Goal: Communication & Community: Ask a question

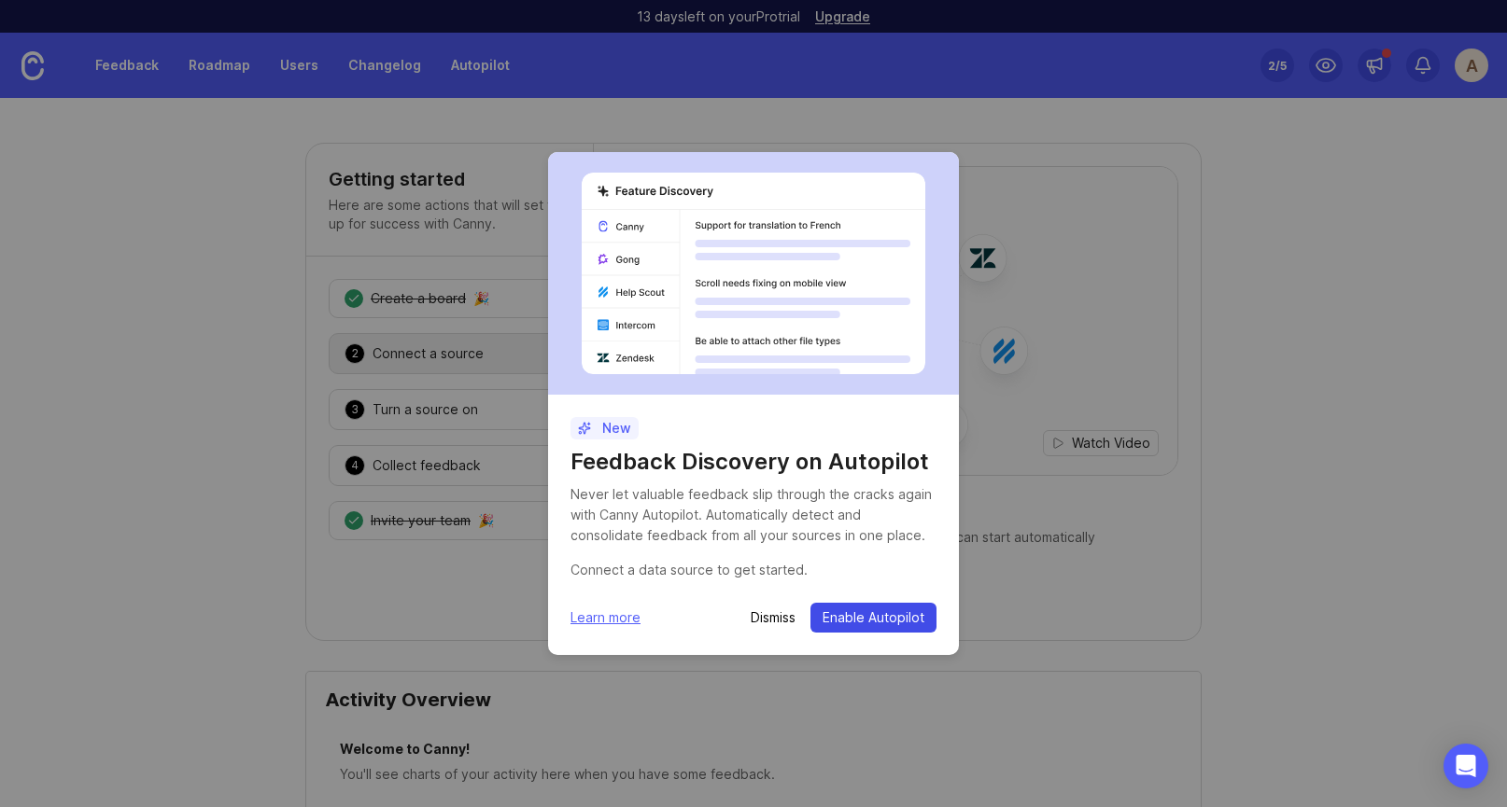
click at [886, 614] on span "Enable Autopilot" at bounding box center [873, 618] width 102 height 19
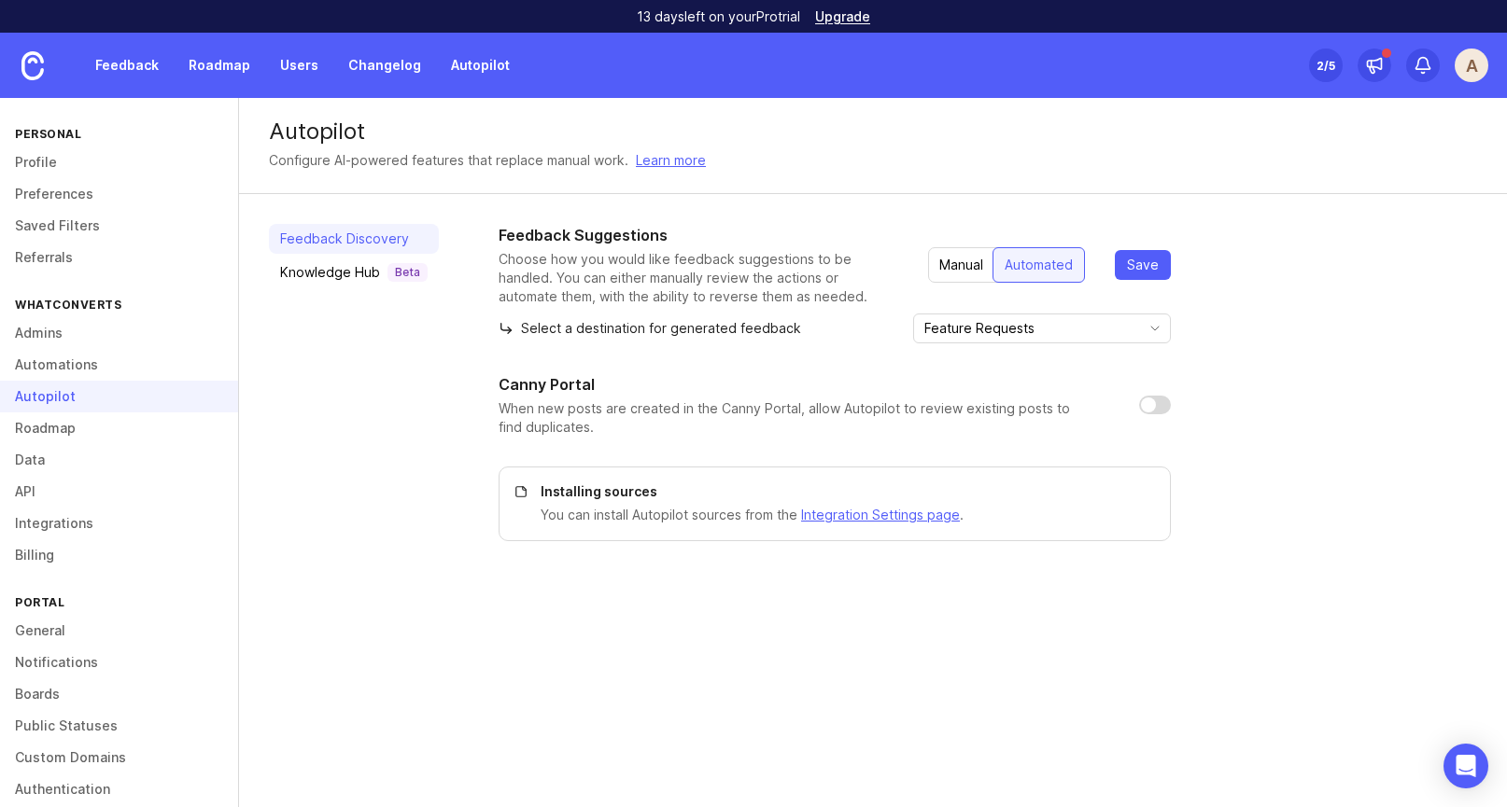
click at [1324, 58] on div "2 /5" at bounding box center [1325, 65] width 19 height 26
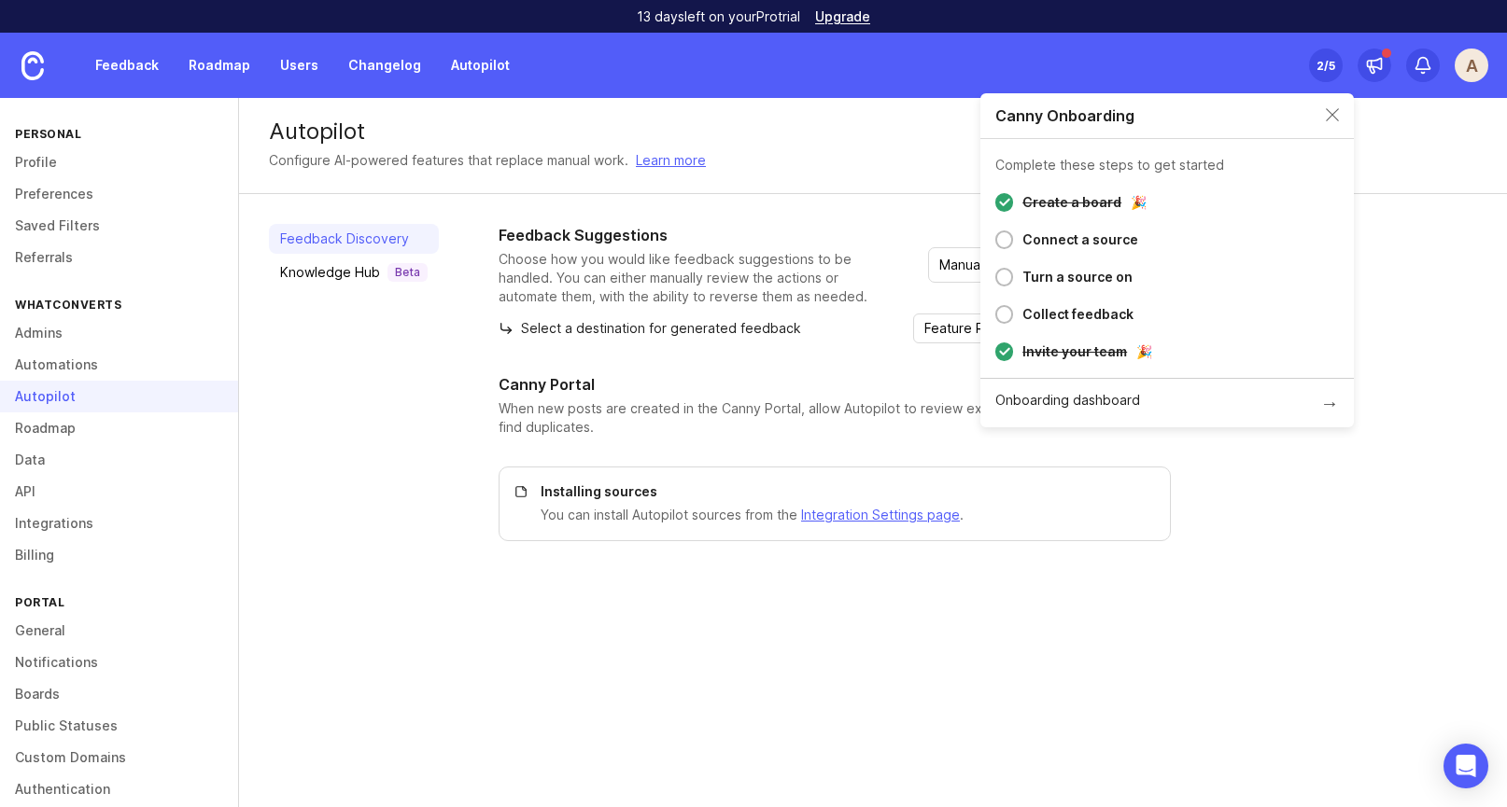
click at [1324, 58] on div "2 /5" at bounding box center [1325, 65] width 19 height 26
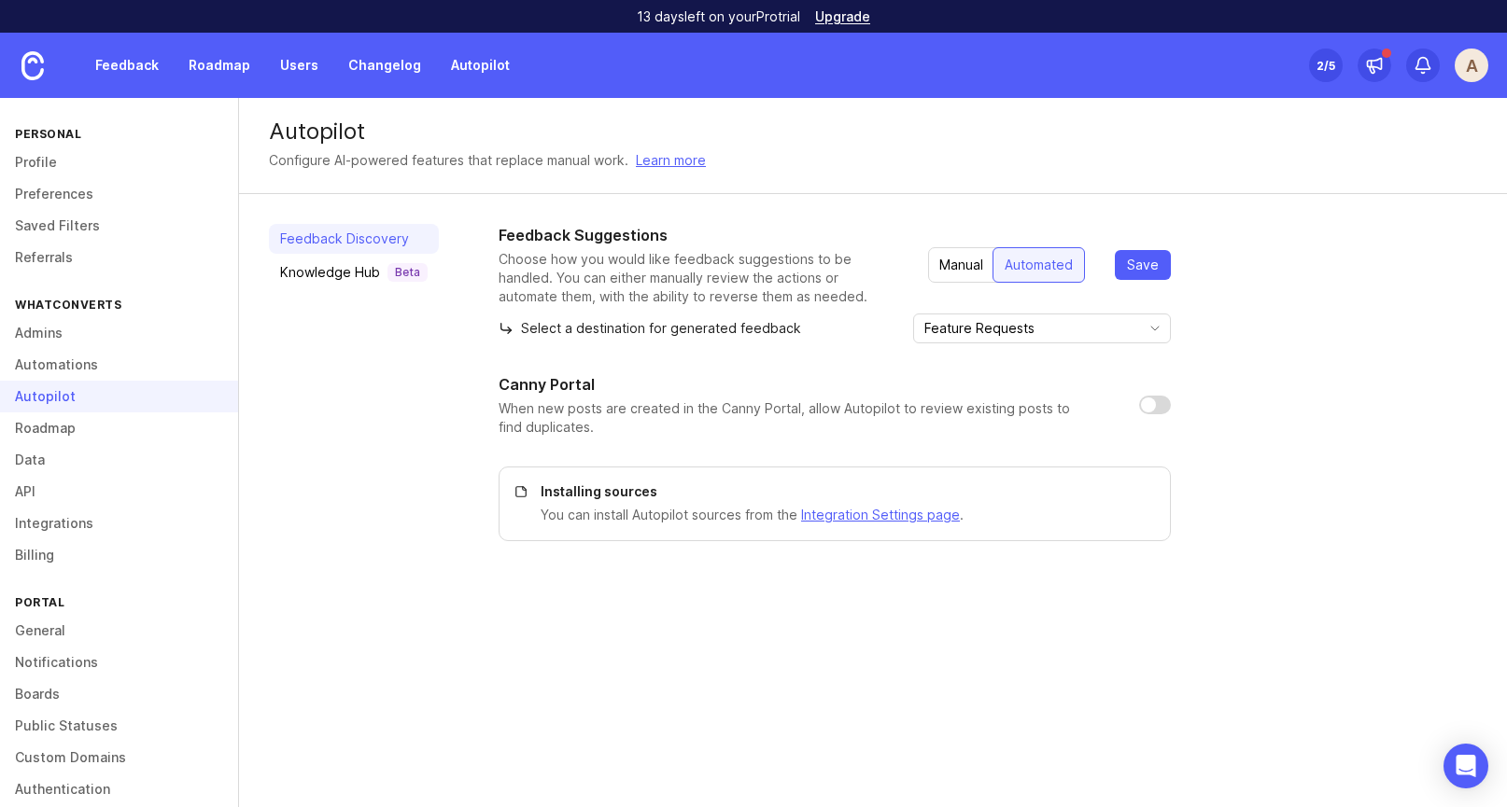
click at [1324, 58] on div "2 /5" at bounding box center [1325, 65] width 19 height 26
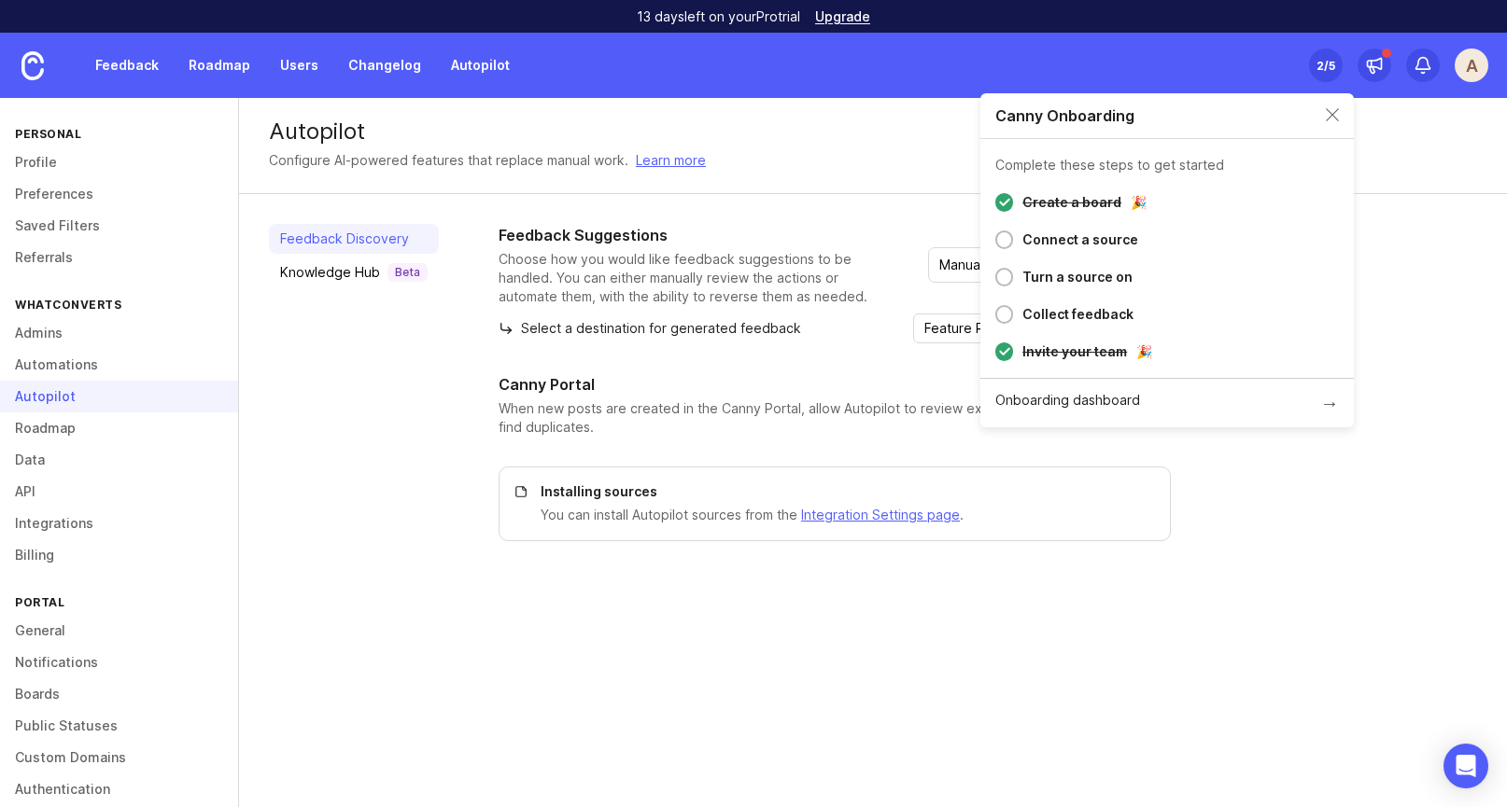
click at [1470, 60] on div "A" at bounding box center [1471, 66] width 34 height 34
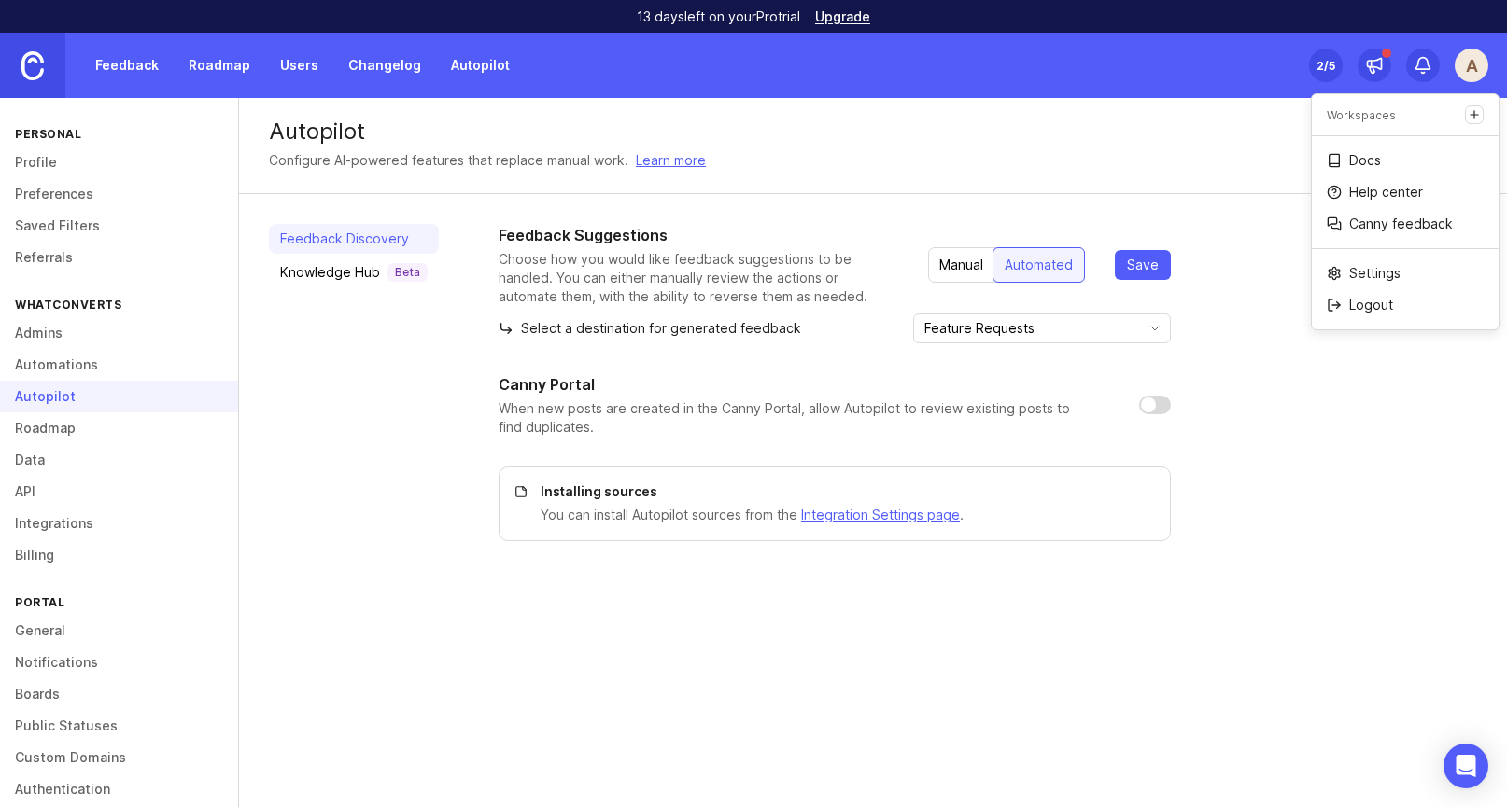
click at [35, 68] on img at bounding box center [32, 65] width 22 height 29
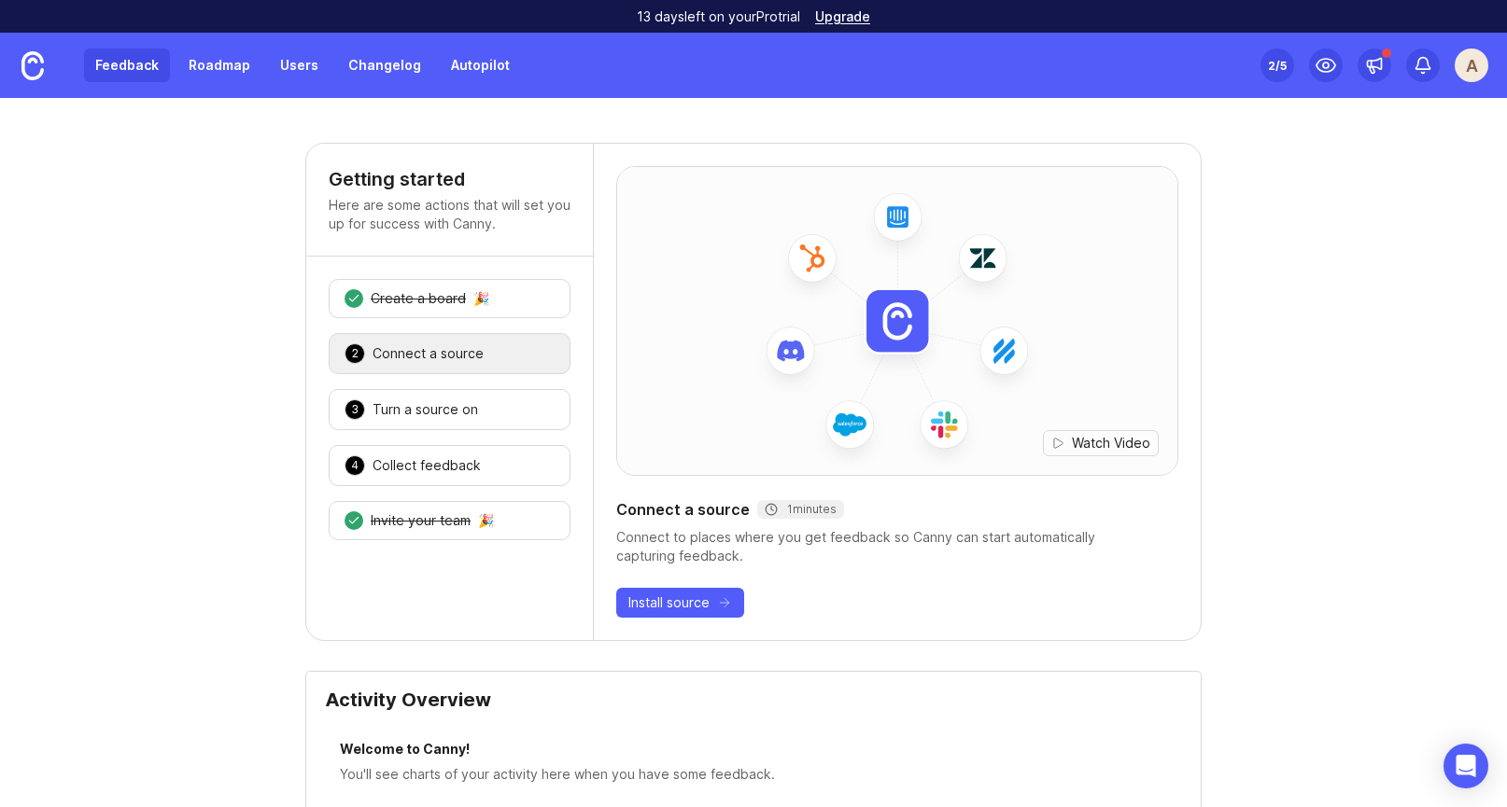
click at [140, 63] on link "Feedback" at bounding box center [127, 66] width 86 height 34
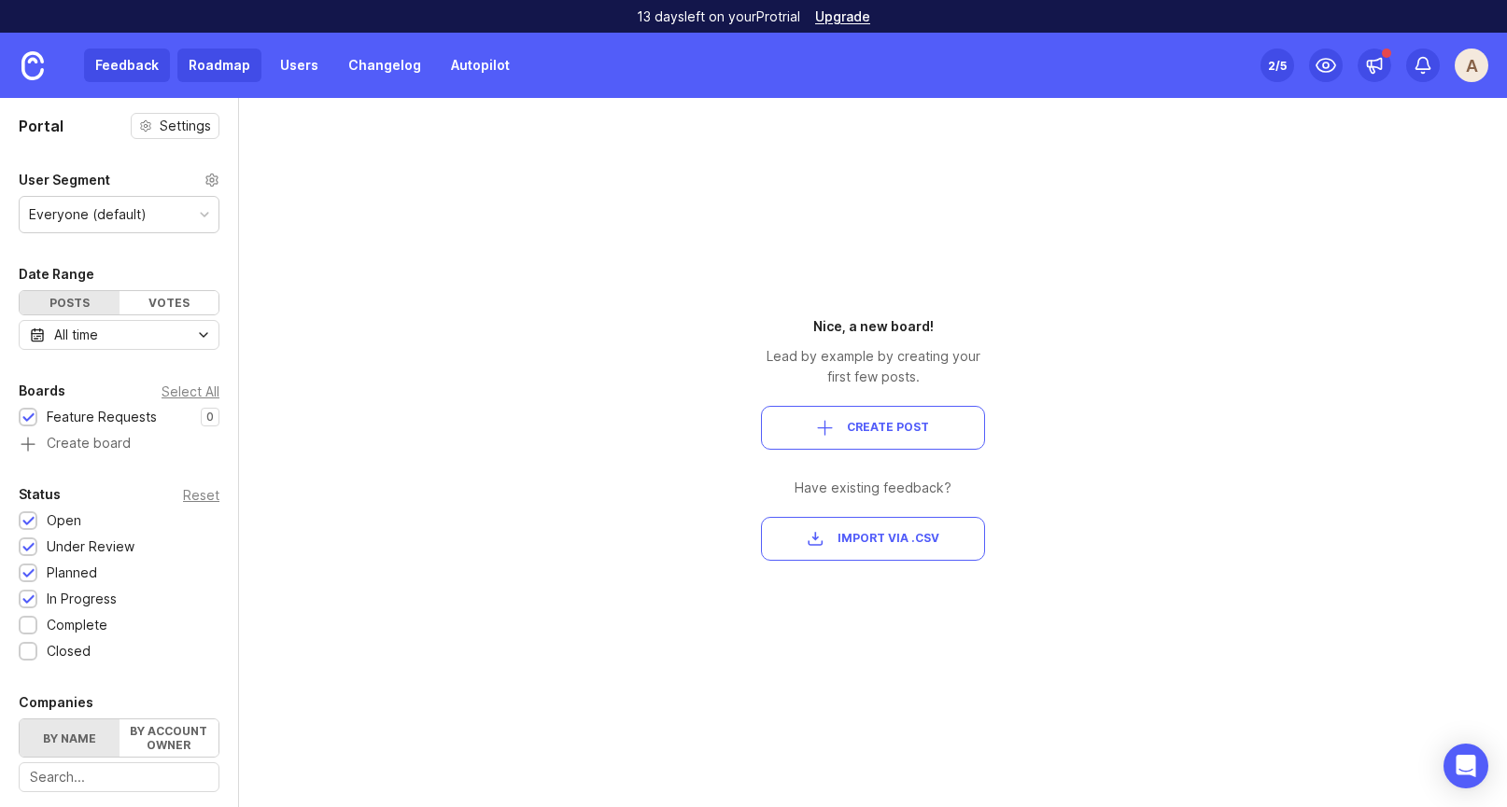
click at [210, 67] on link "Roadmap" at bounding box center [219, 66] width 84 height 34
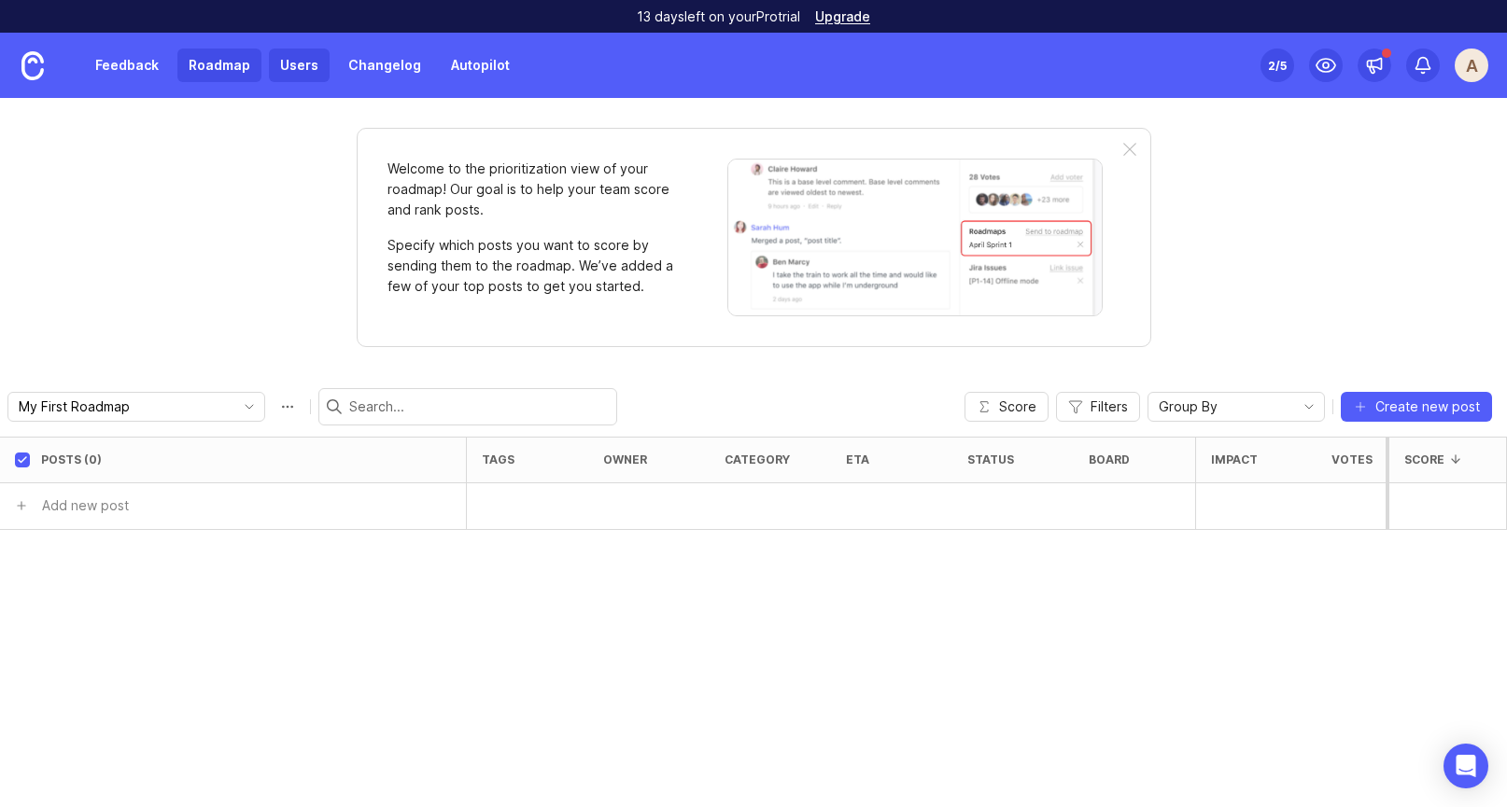
click at [292, 69] on link "Users" at bounding box center [299, 66] width 61 height 34
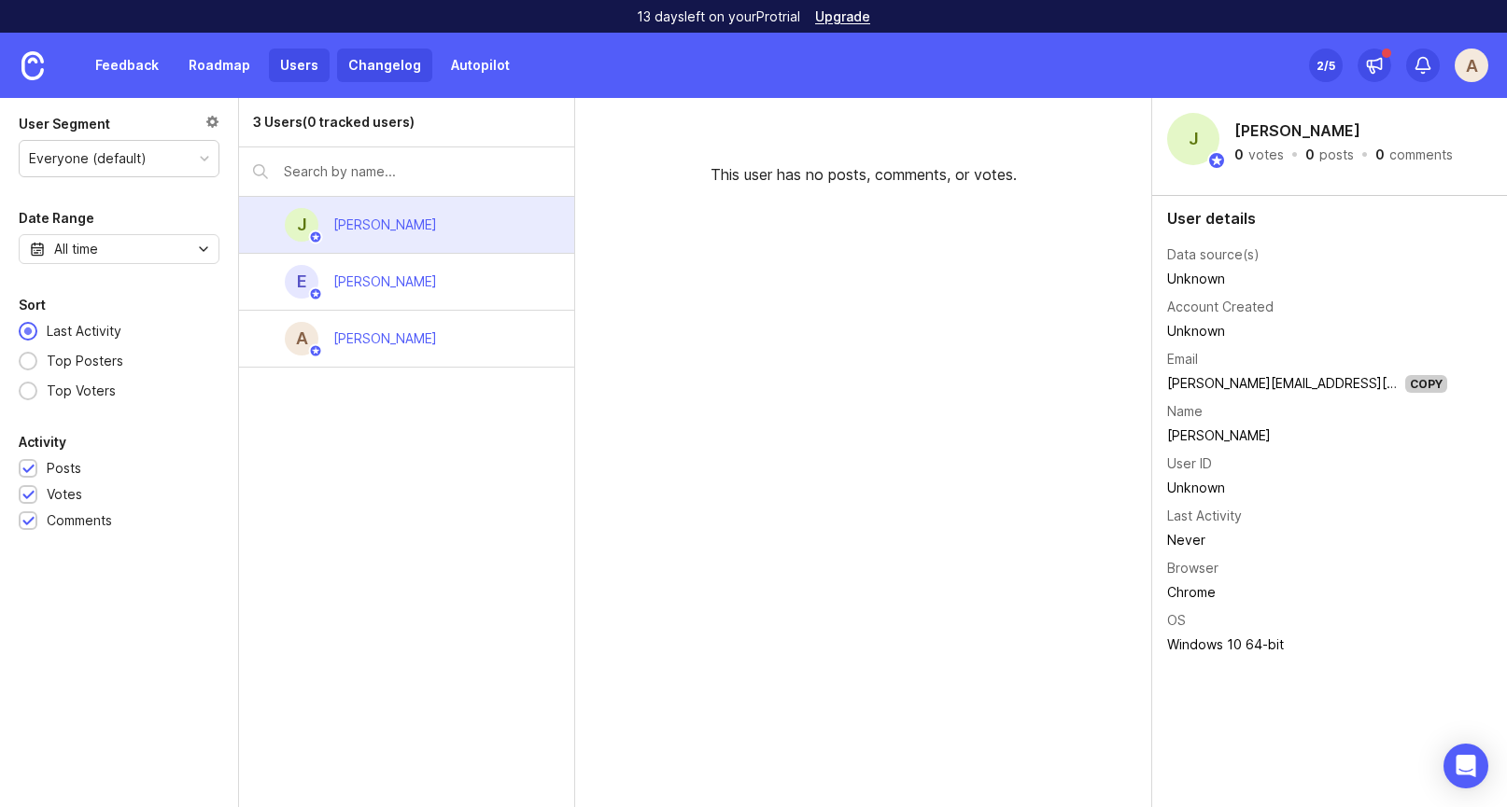
click at [387, 69] on link "Changelog" at bounding box center [384, 66] width 95 height 34
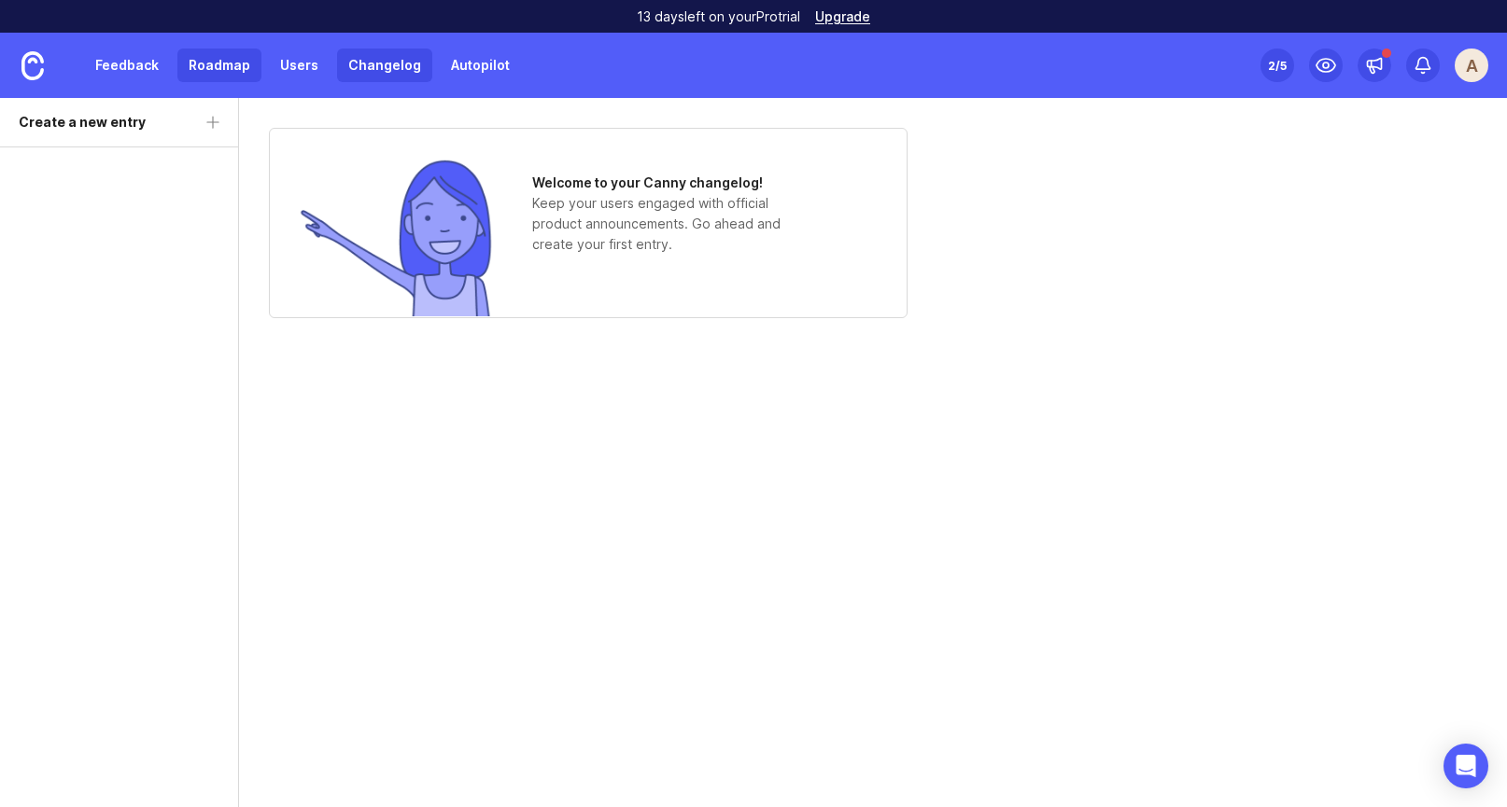
click at [211, 79] on link "Roadmap" at bounding box center [219, 66] width 84 height 34
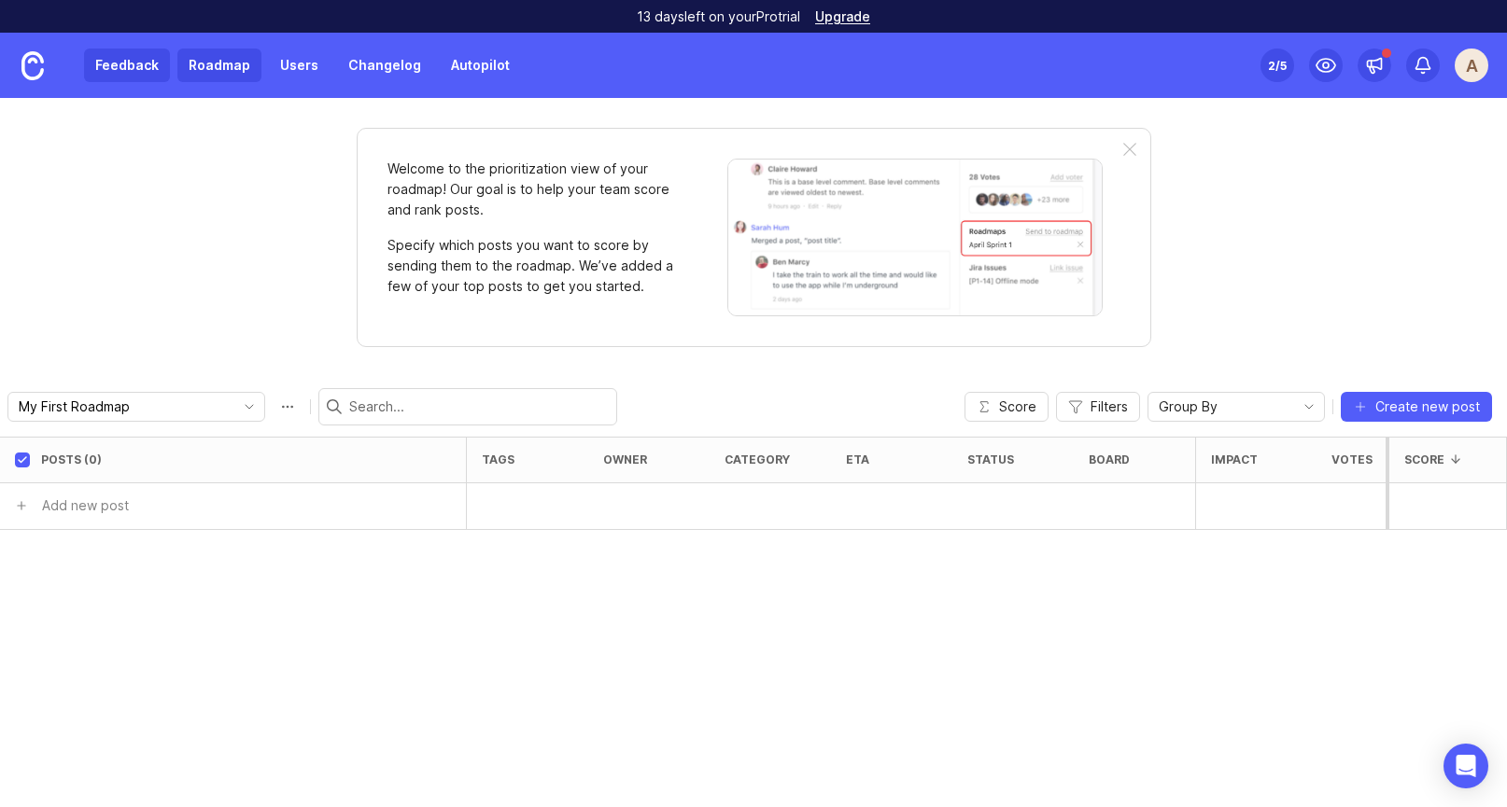
click at [139, 71] on link "Feedback" at bounding box center [127, 66] width 86 height 34
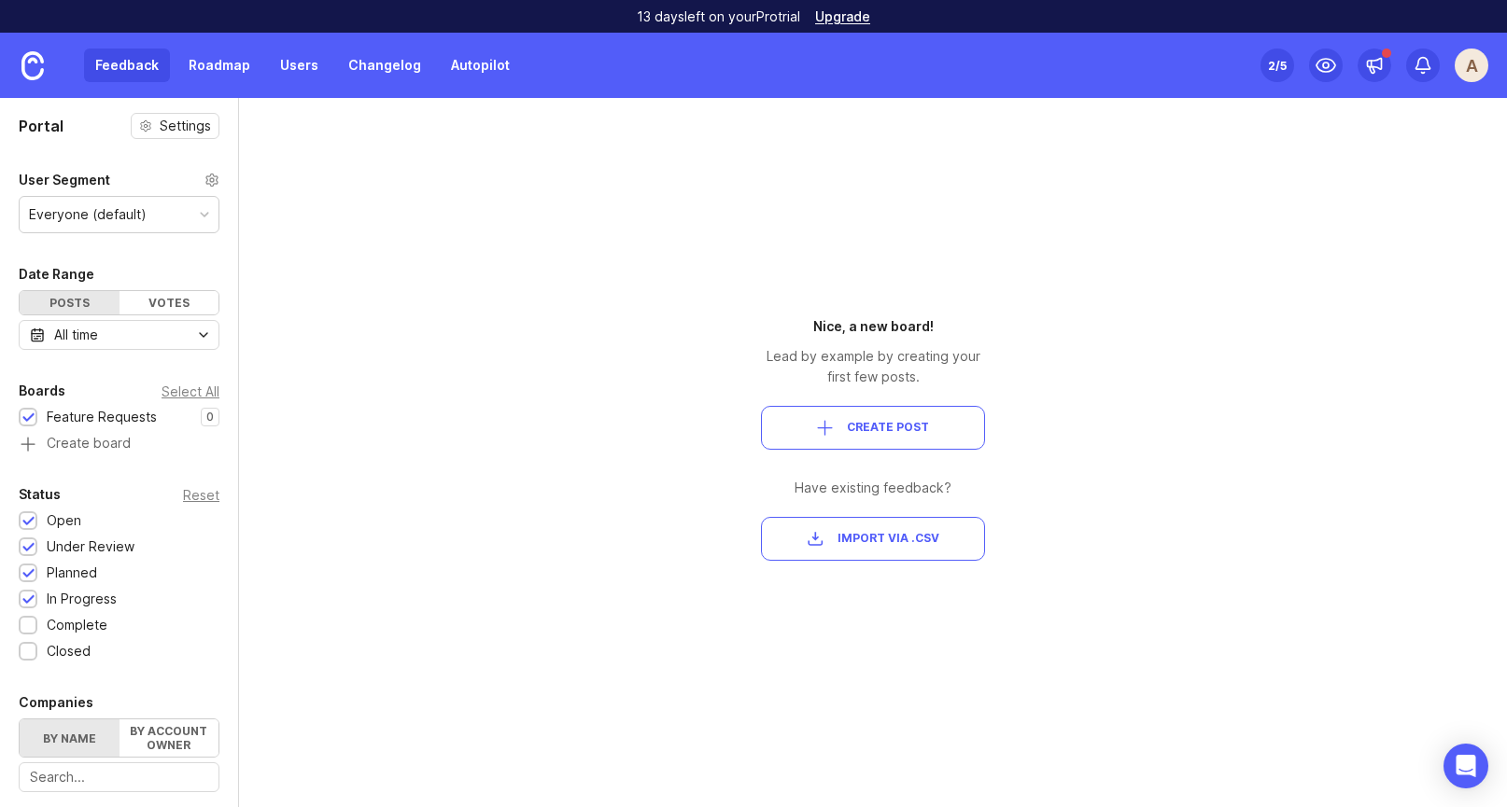
click at [124, 217] on div "Everyone (default)" at bounding box center [88, 214] width 118 height 21
click at [98, 172] on div "User Segment" at bounding box center [64, 180] width 91 height 22
click at [40, 66] on img at bounding box center [32, 65] width 22 height 29
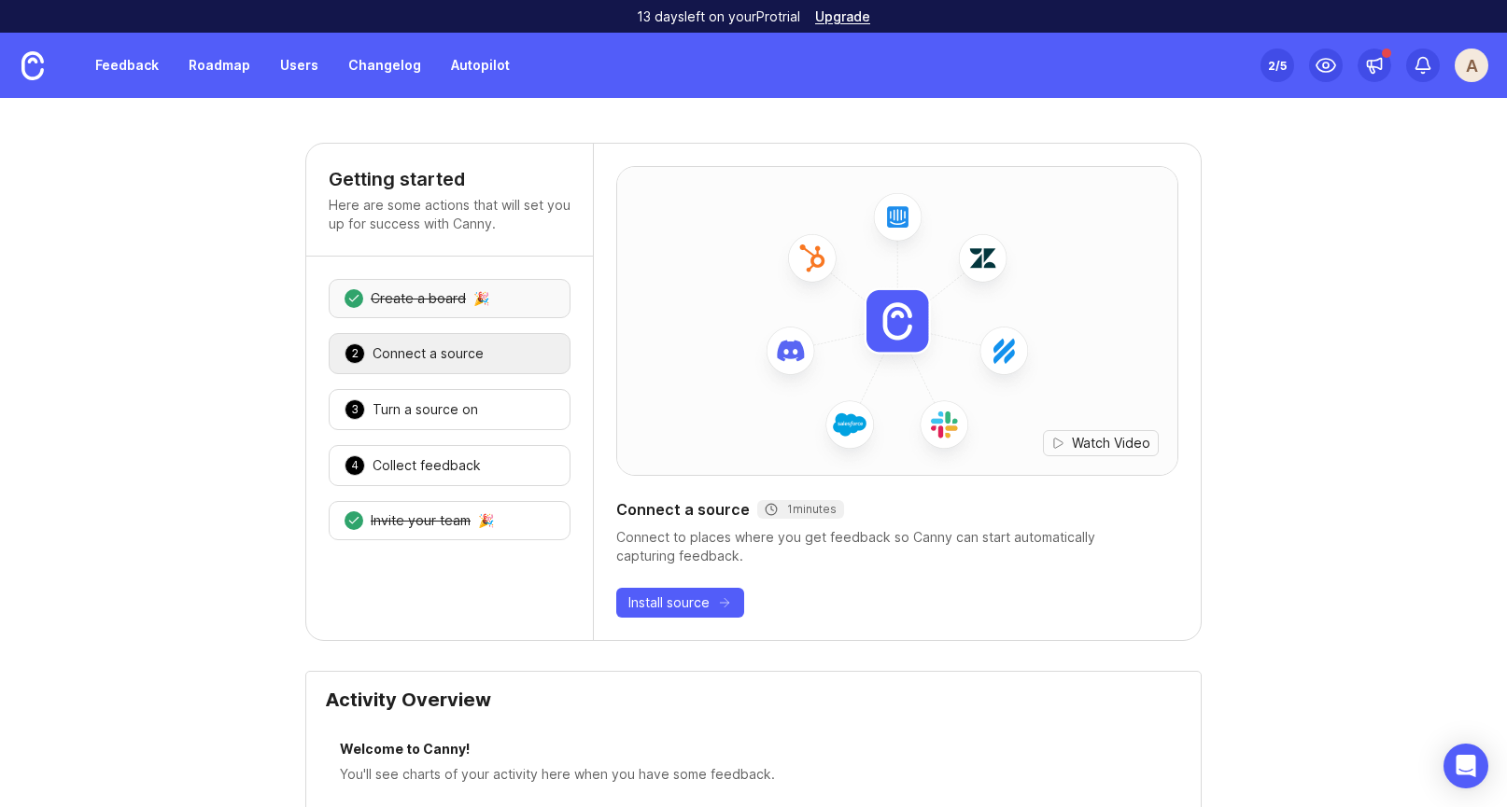
click at [446, 292] on div "Create a board" at bounding box center [418, 298] width 95 height 19
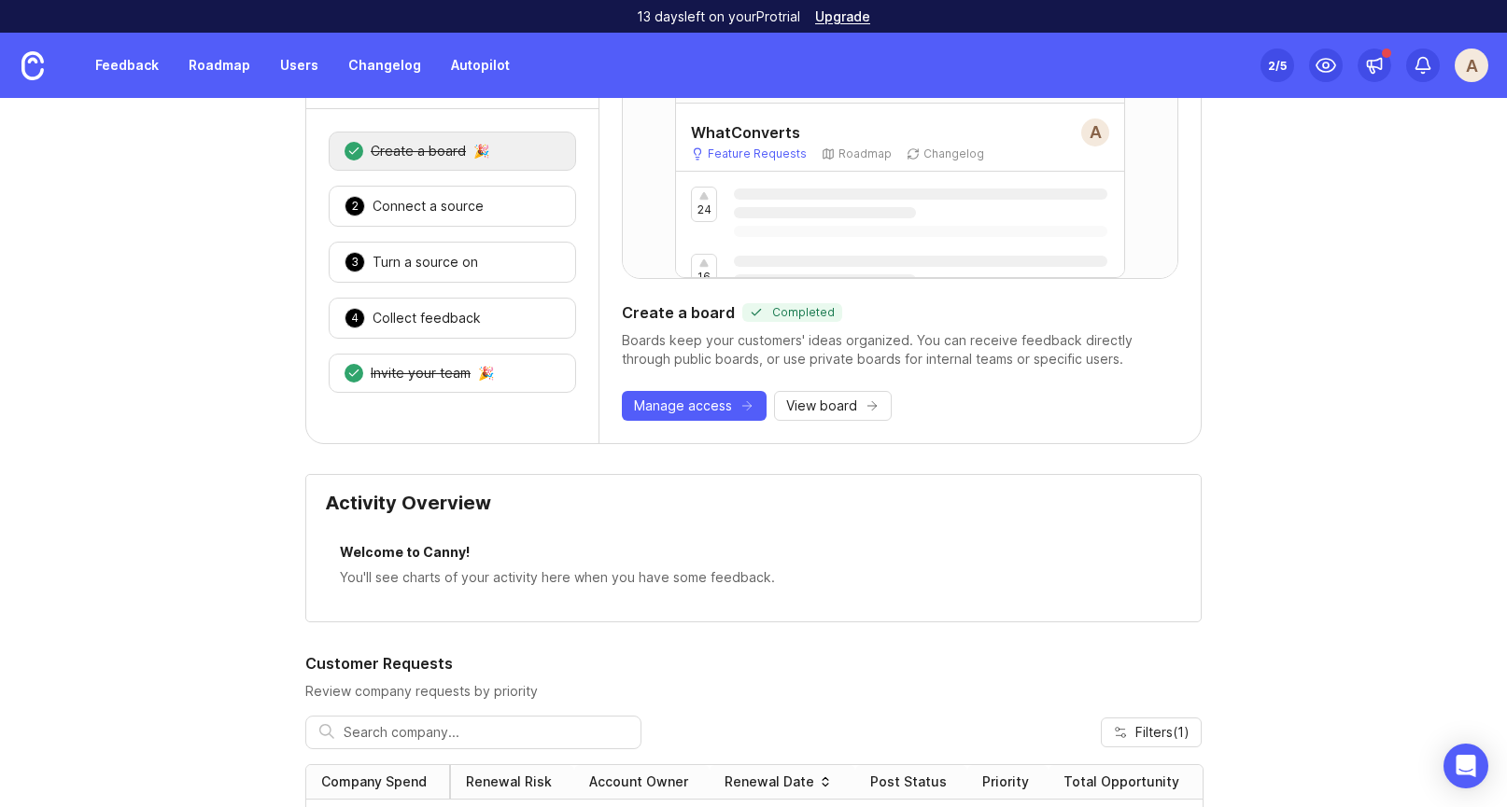
scroll to position [152, 0]
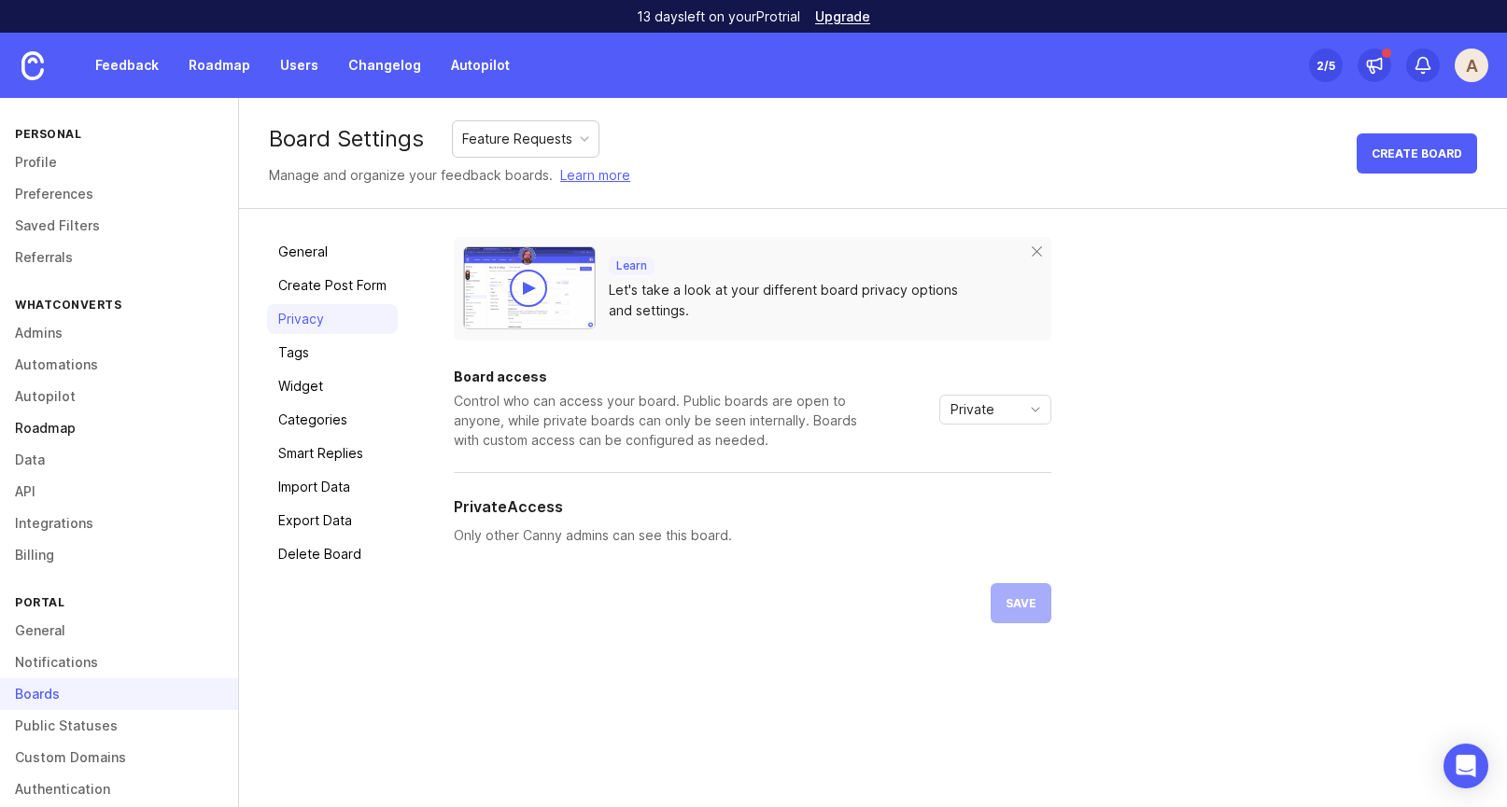
click at [46, 415] on link "Roadmap" at bounding box center [119, 429] width 238 height 32
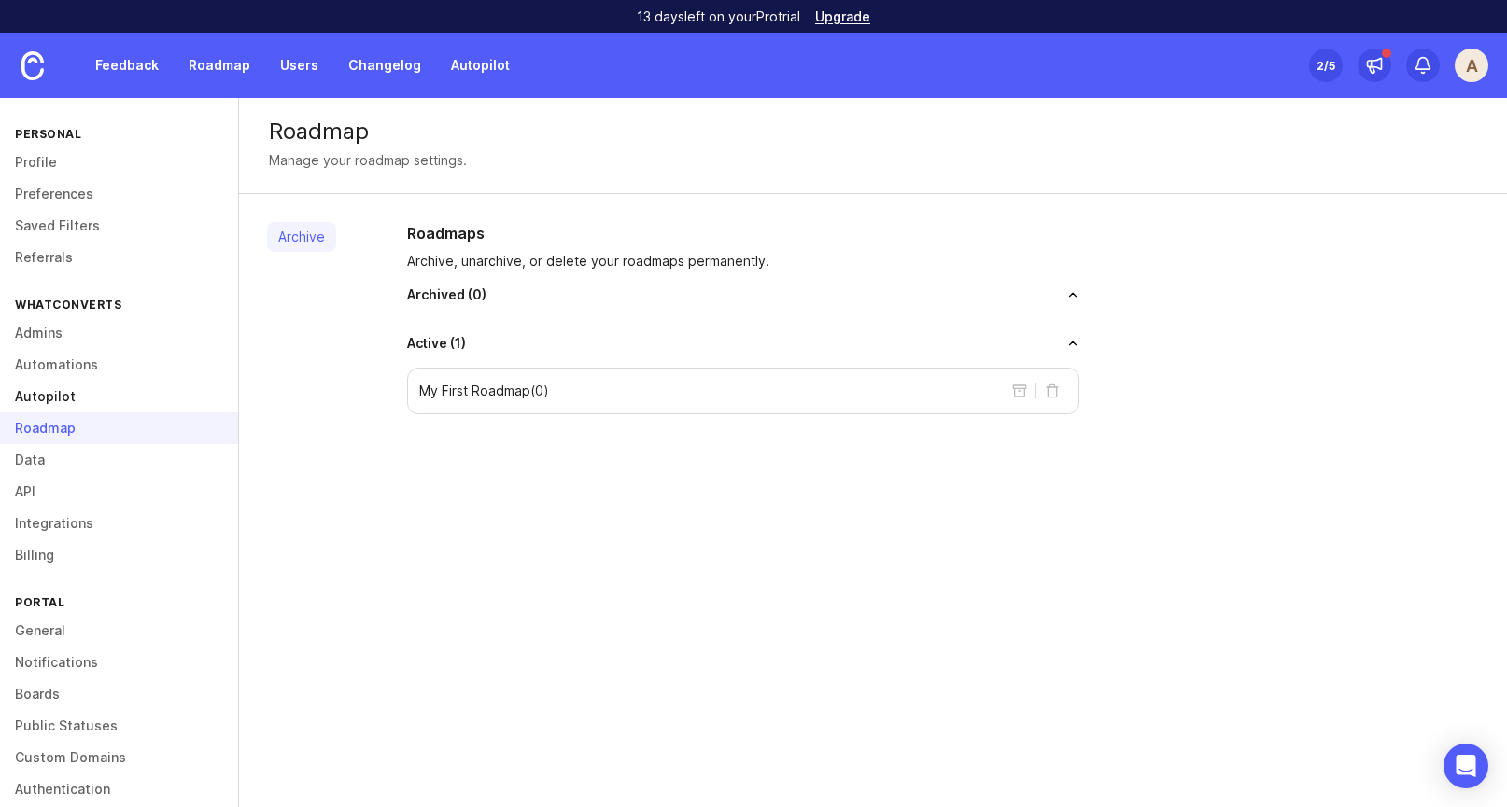
click at [55, 384] on link "Autopilot" at bounding box center [119, 397] width 238 height 32
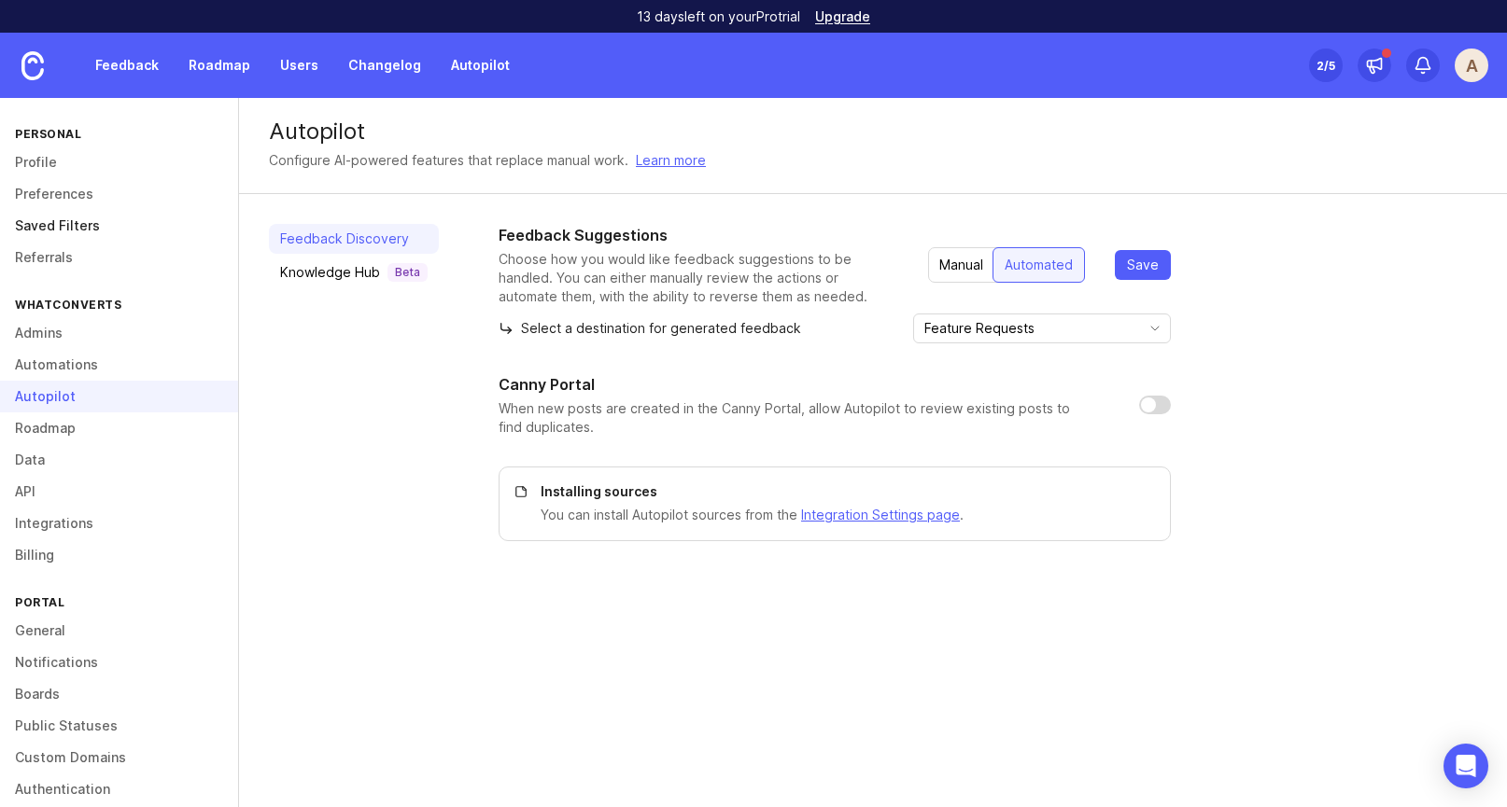
click at [49, 221] on link "Saved Filters" at bounding box center [119, 226] width 238 height 32
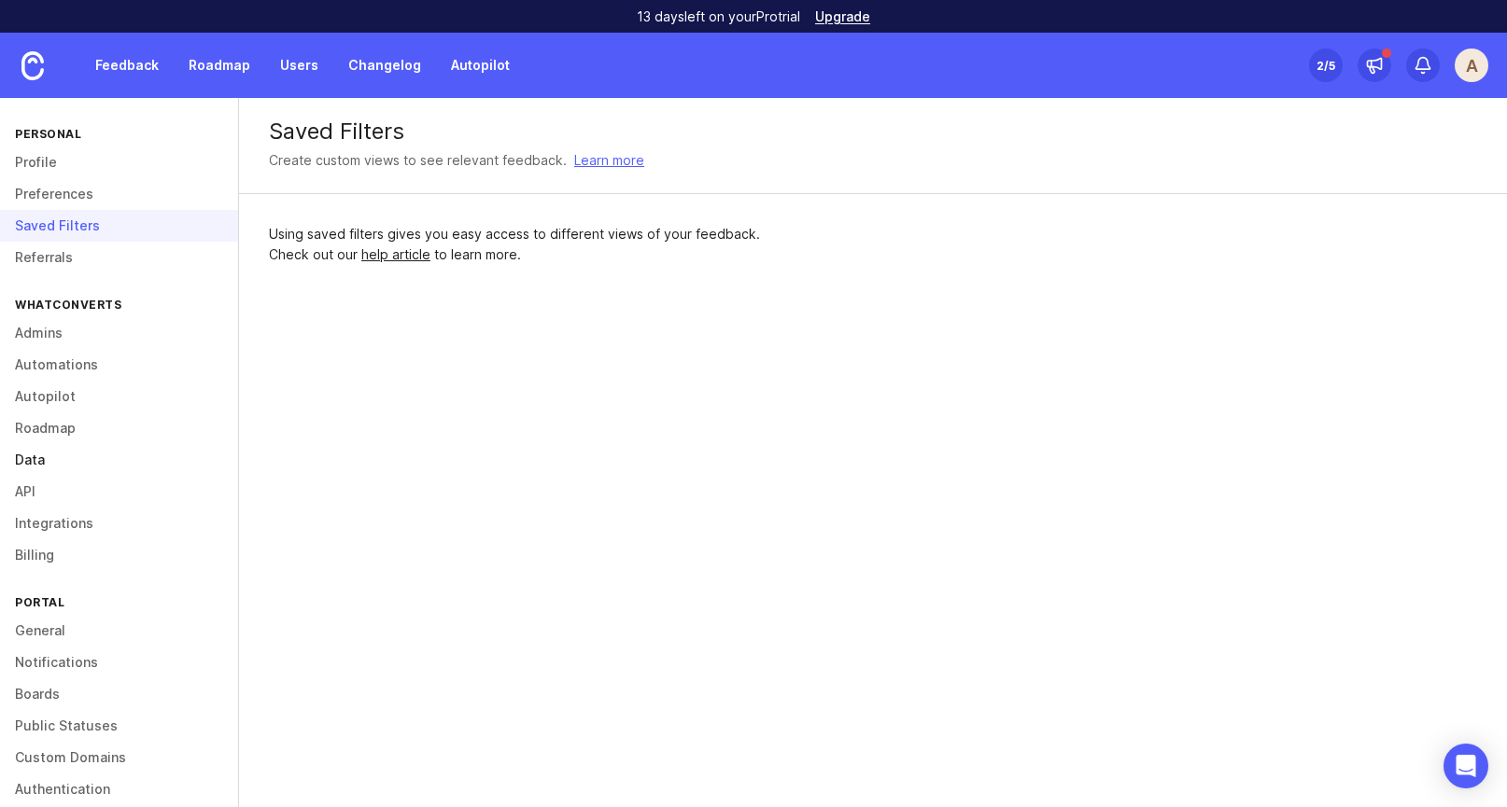
click at [65, 461] on link "Data" at bounding box center [119, 460] width 238 height 32
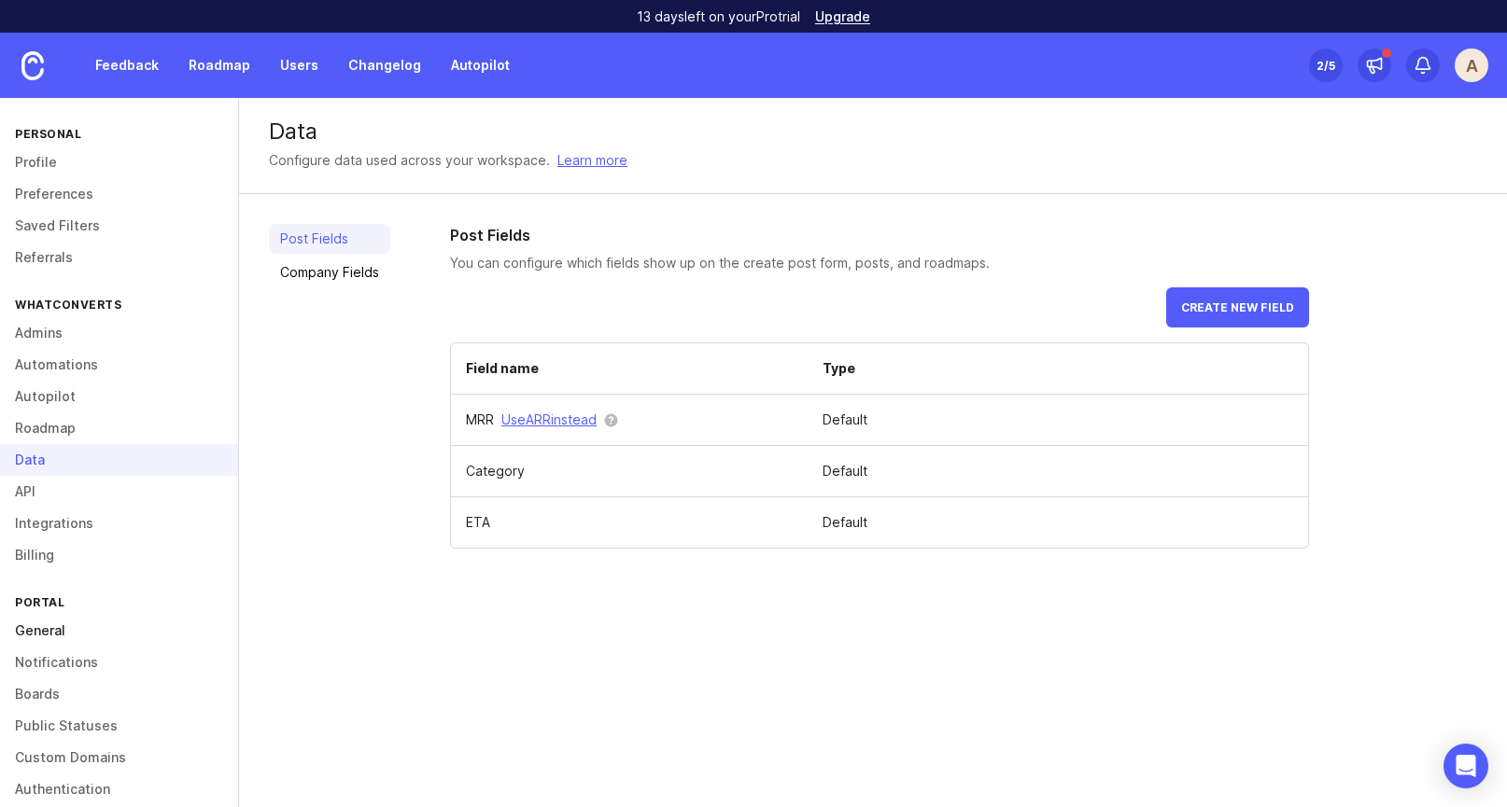
scroll to position [53, 0]
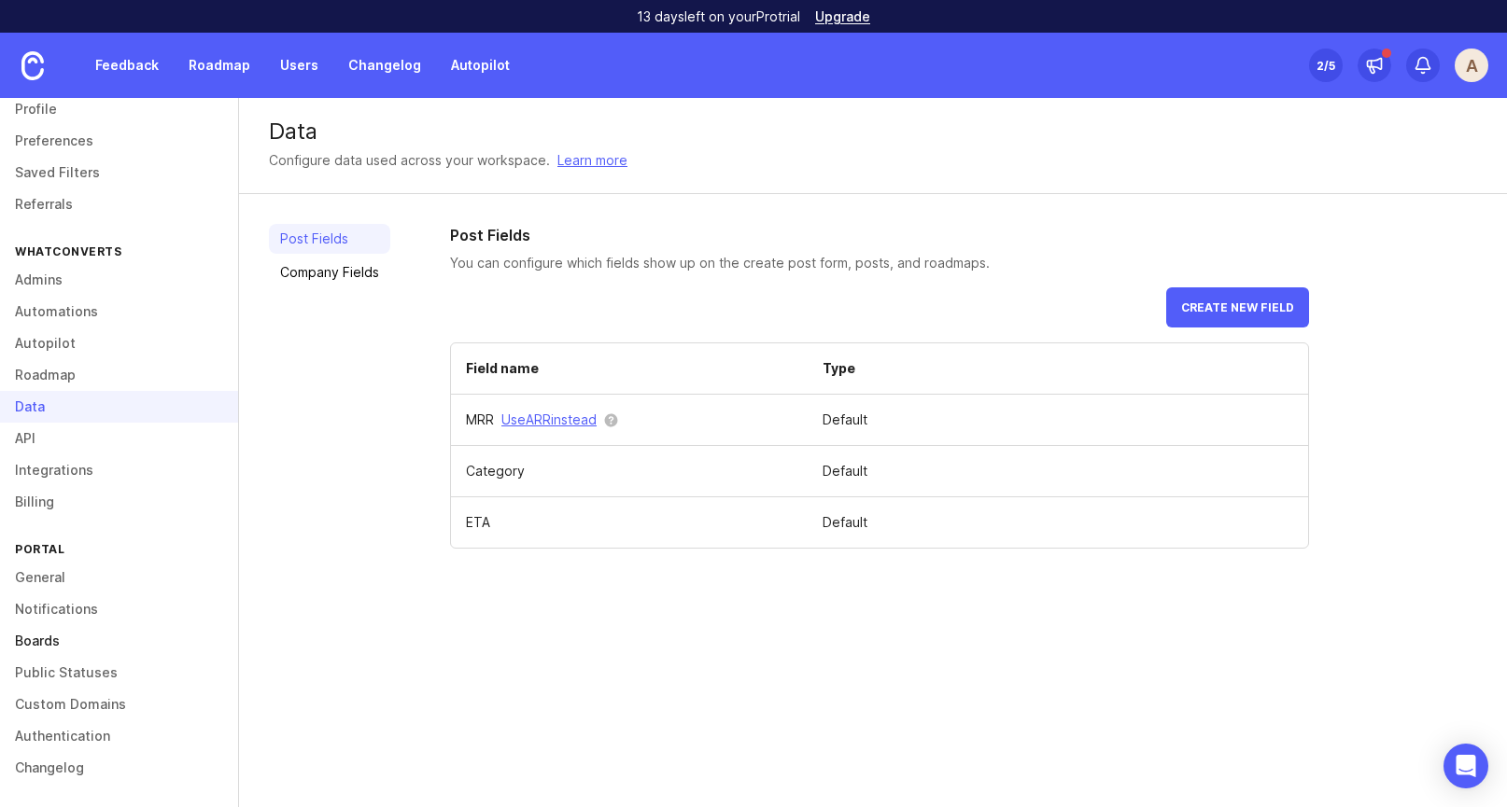
click at [37, 651] on link "Boards" at bounding box center [119, 641] width 238 height 32
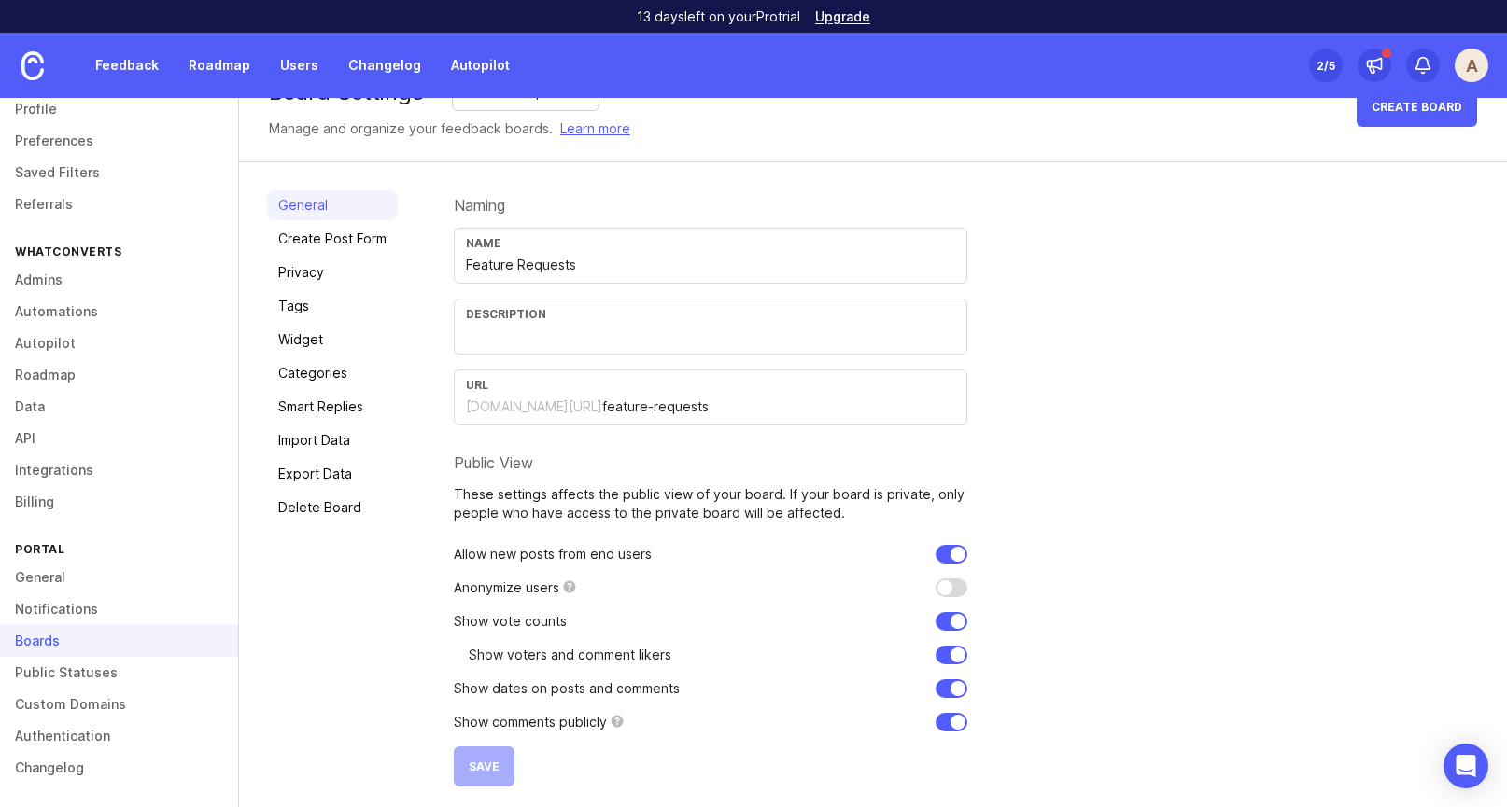
scroll to position [45, 0]
click at [942, 589] on input "checkbox" at bounding box center [951, 590] width 32 height 19
click at [945, 589] on input "checkbox" at bounding box center [951, 590] width 32 height 19
checkbox input "false"
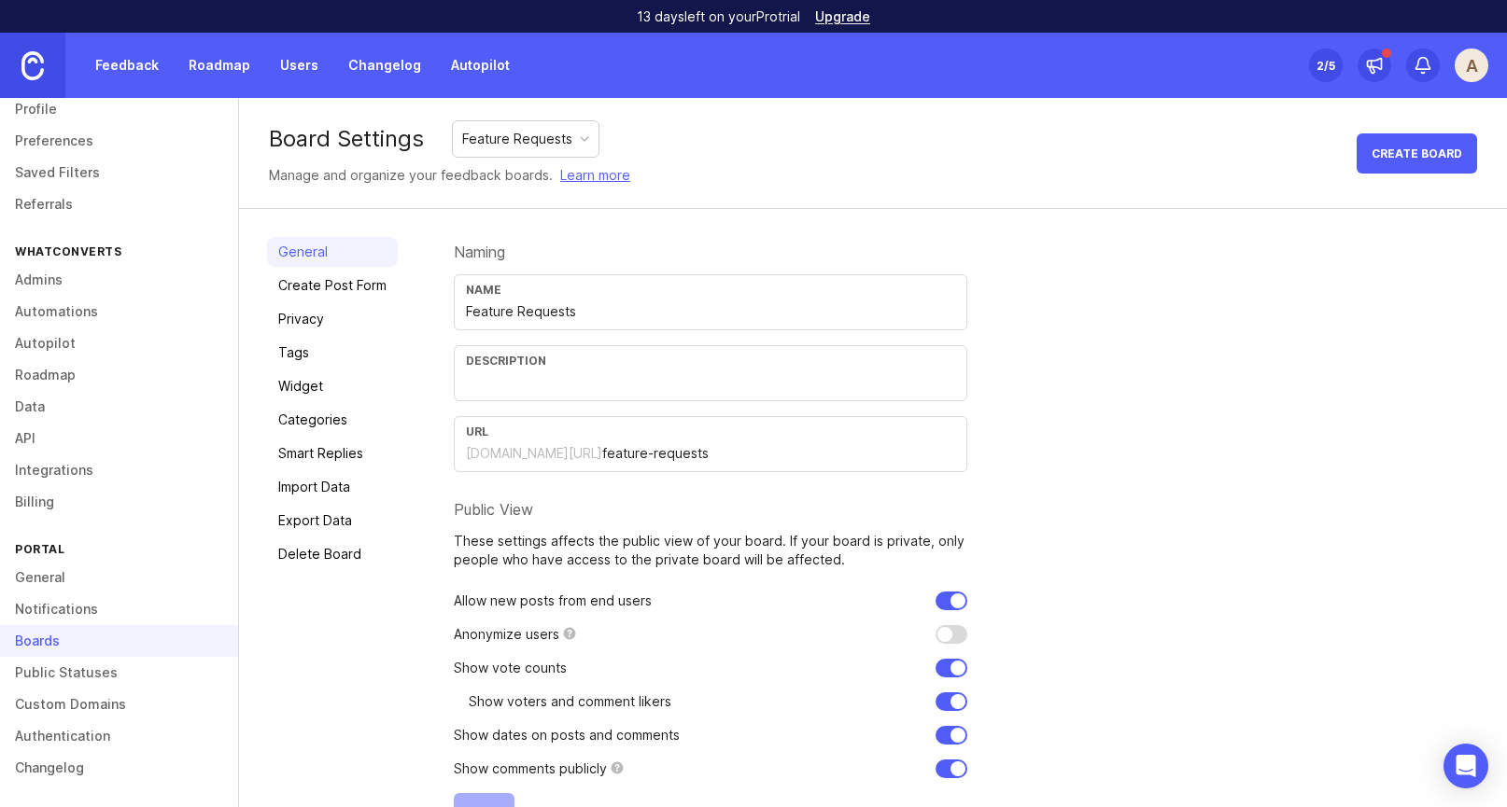
click at [19, 66] on link at bounding box center [32, 65] width 65 height 65
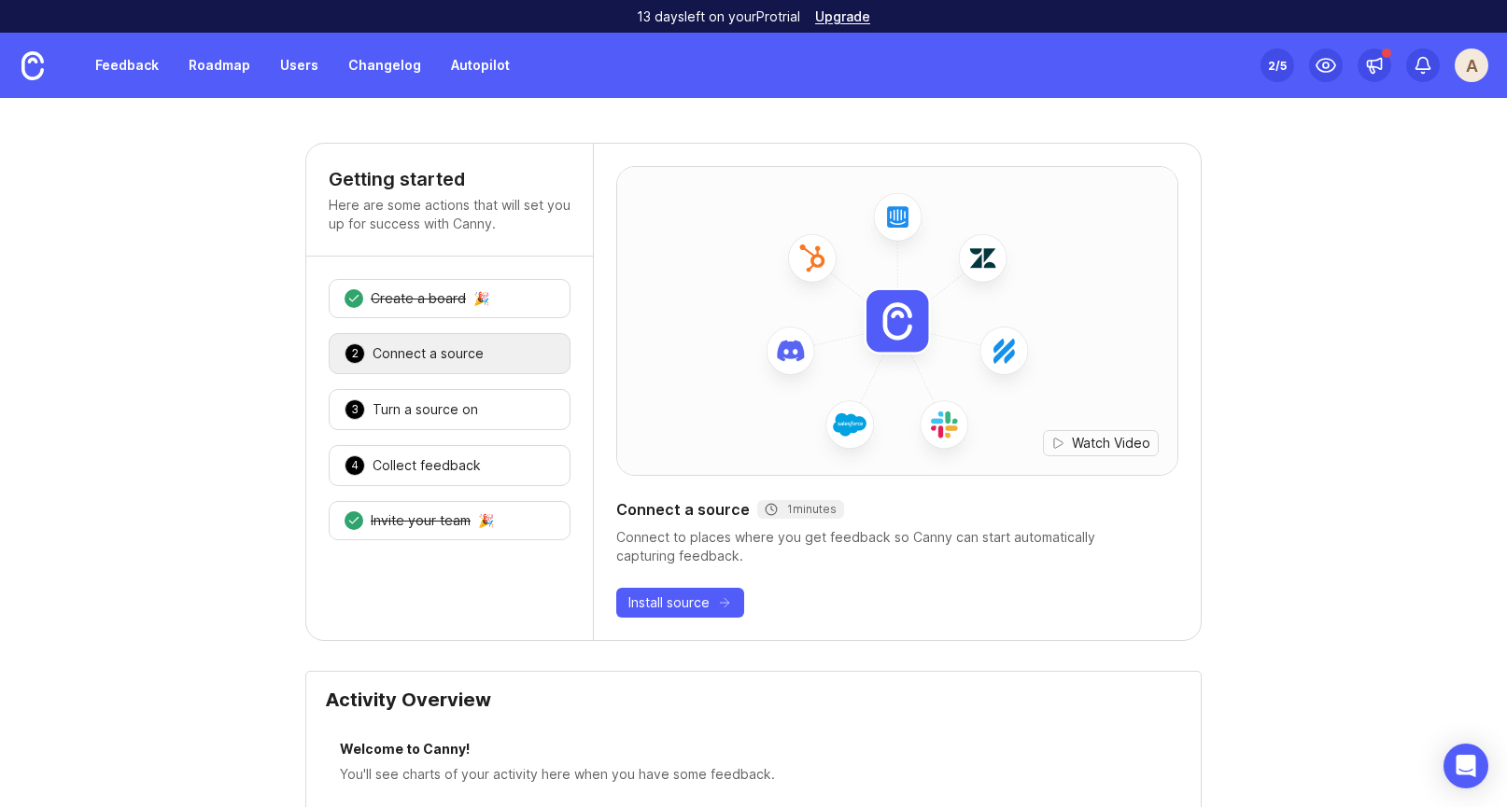
click at [1444, 50] on div "Set up Canny 2 /5 A" at bounding box center [1374, 65] width 228 height 65
click at [1477, 58] on div "A" at bounding box center [1471, 66] width 34 height 34
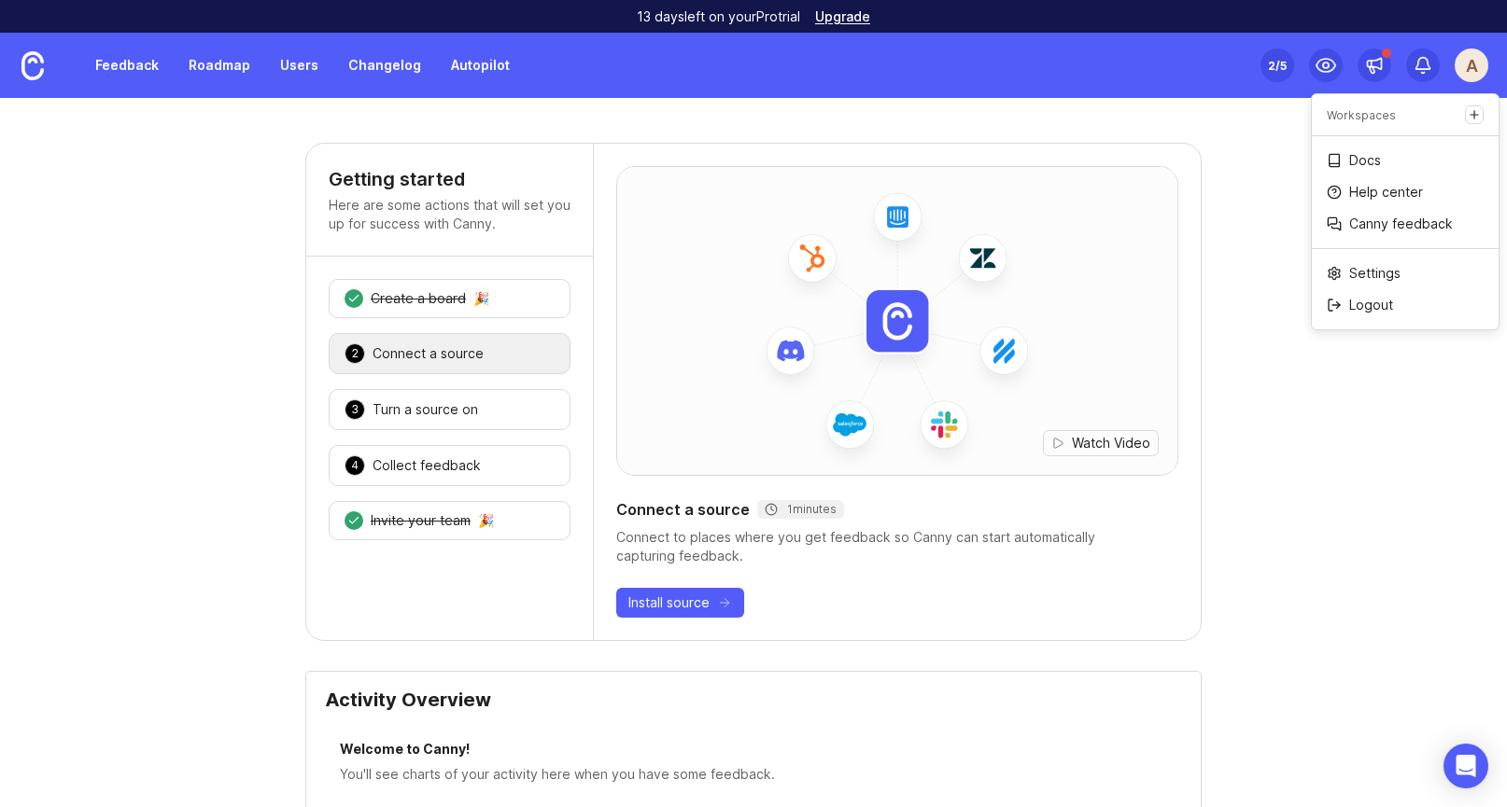
click at [1014, 114] on div "Getting started Here are some actions that will set you up for success with Can…" at bounding box center [753, 452] width 1507 height 709
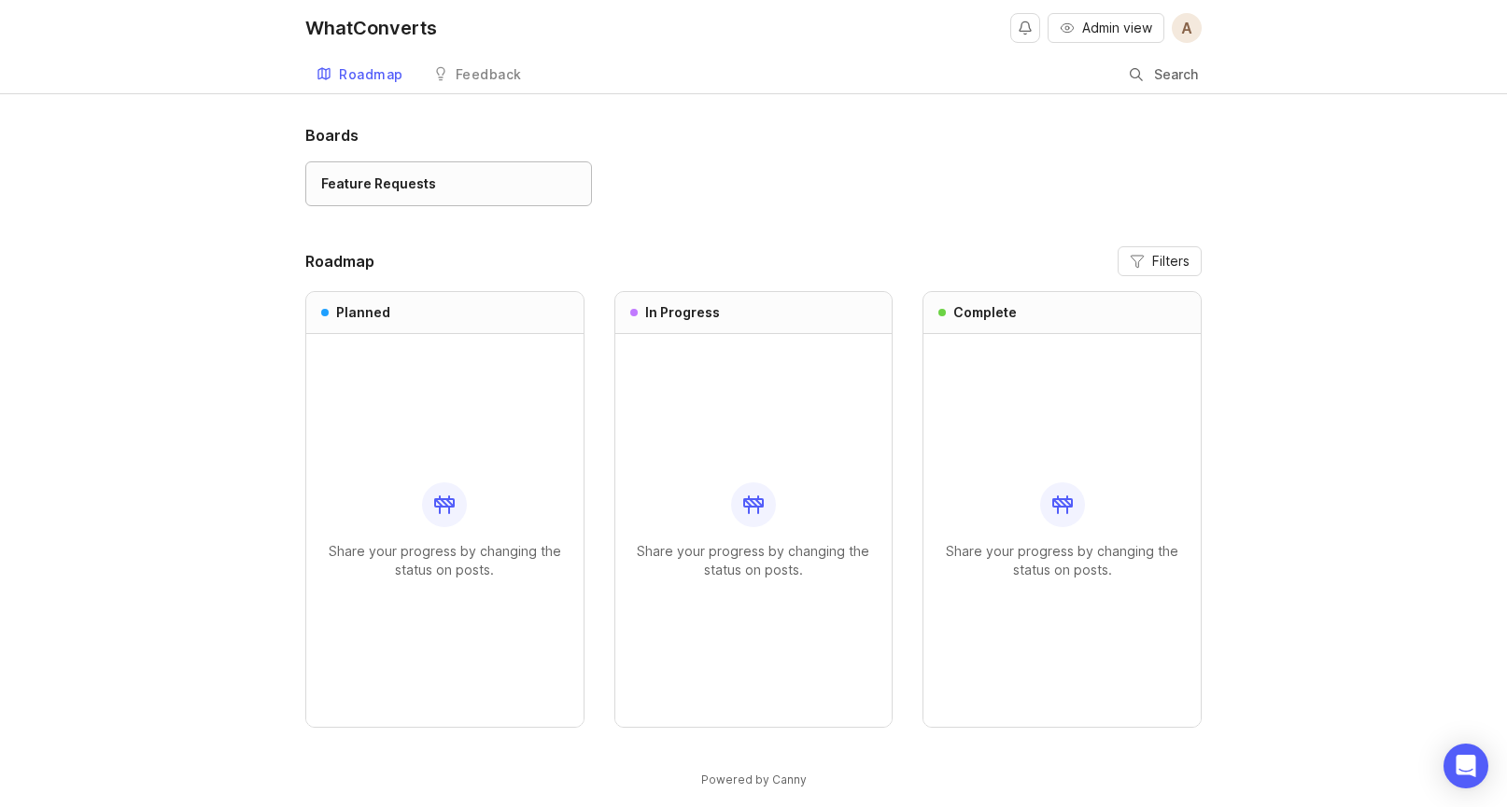
click at [388, 166] on link "Feature Requests" at bounding box center [448, 183] width 287 height 45
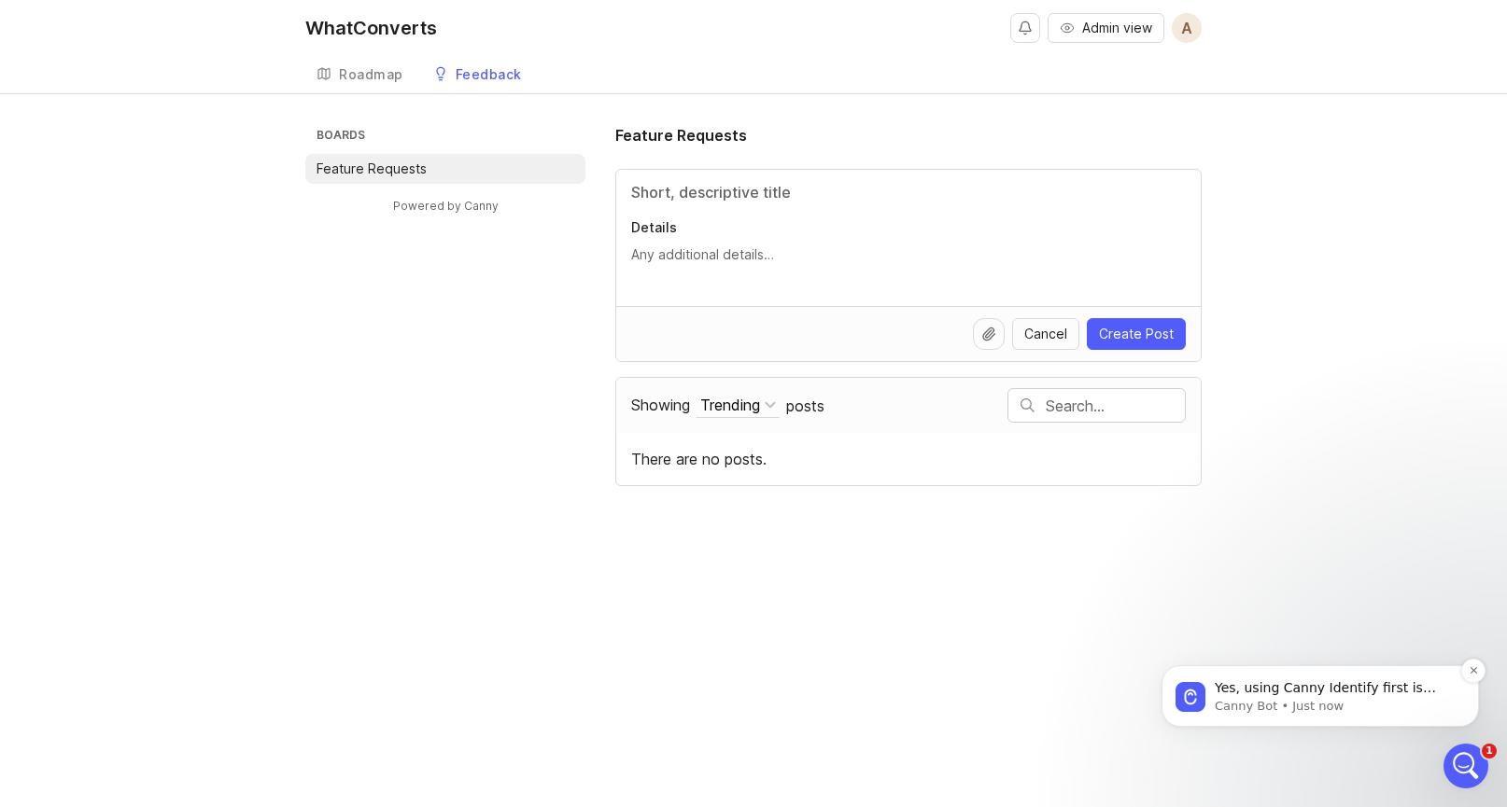
click at [1284, 688] on p "Yes, using Canny Identify first is definitely the better approach! It automatic…" at bounding box center [1334, 689] width 241 height 19
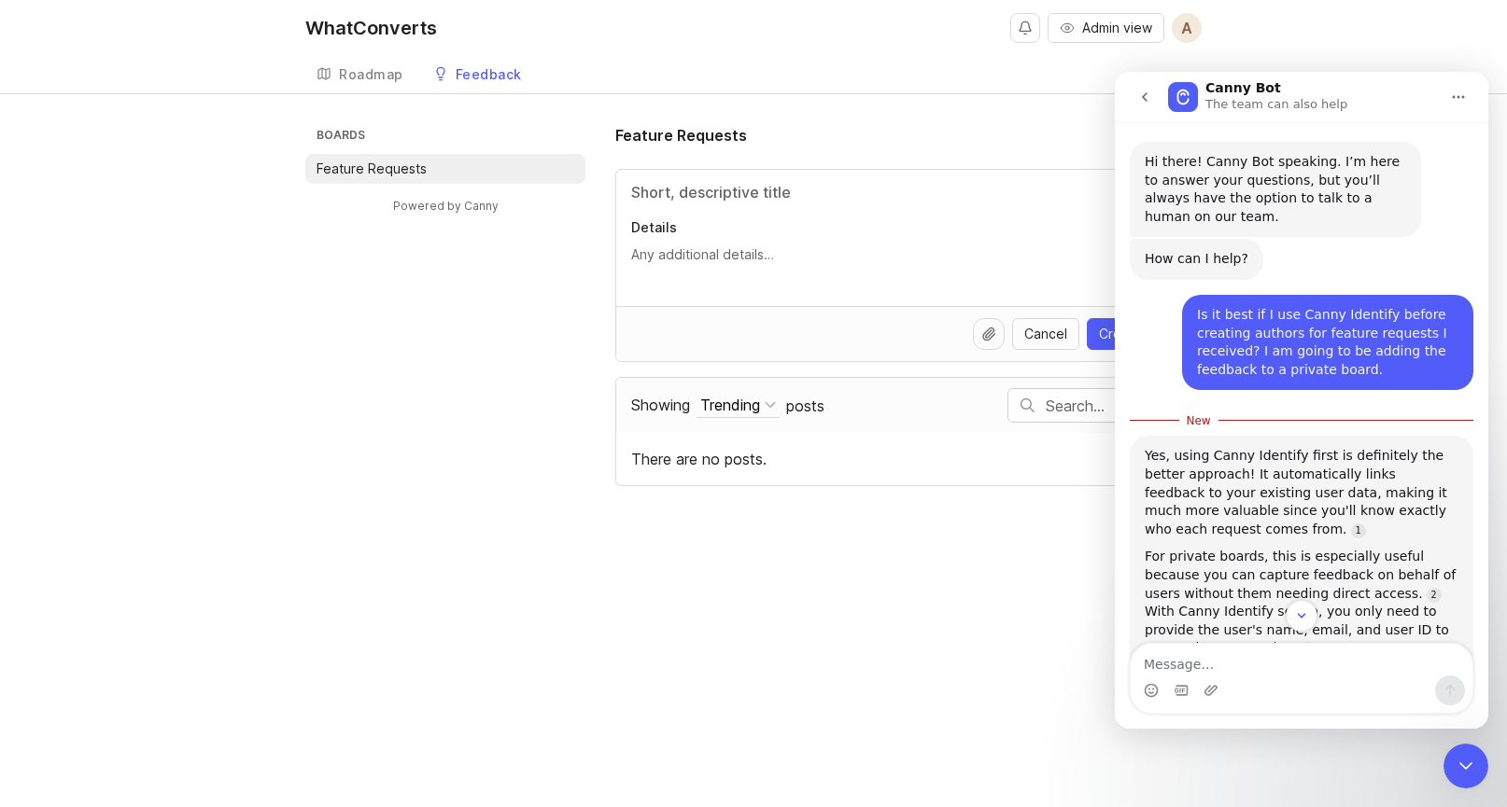
scroll to position [206, 0]
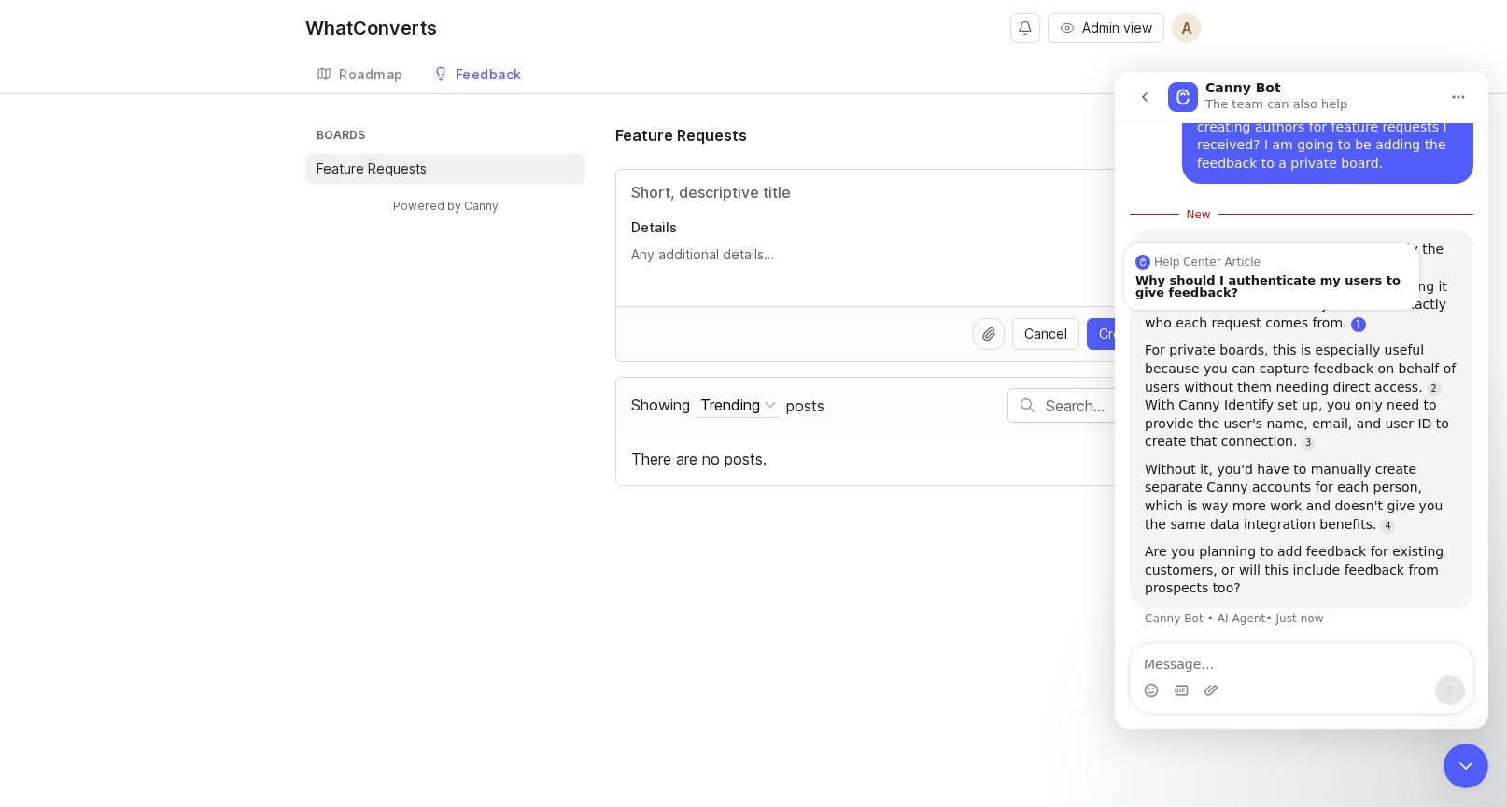
click at [1351, 325] on link "Source reference 11184673:" at bounding box center [1358, 324] width 15 height 15
click at [1231, 284] on div "Why should I authenticate my users to give feedback?" at bounding box center [1271, 286] width 273 height 24
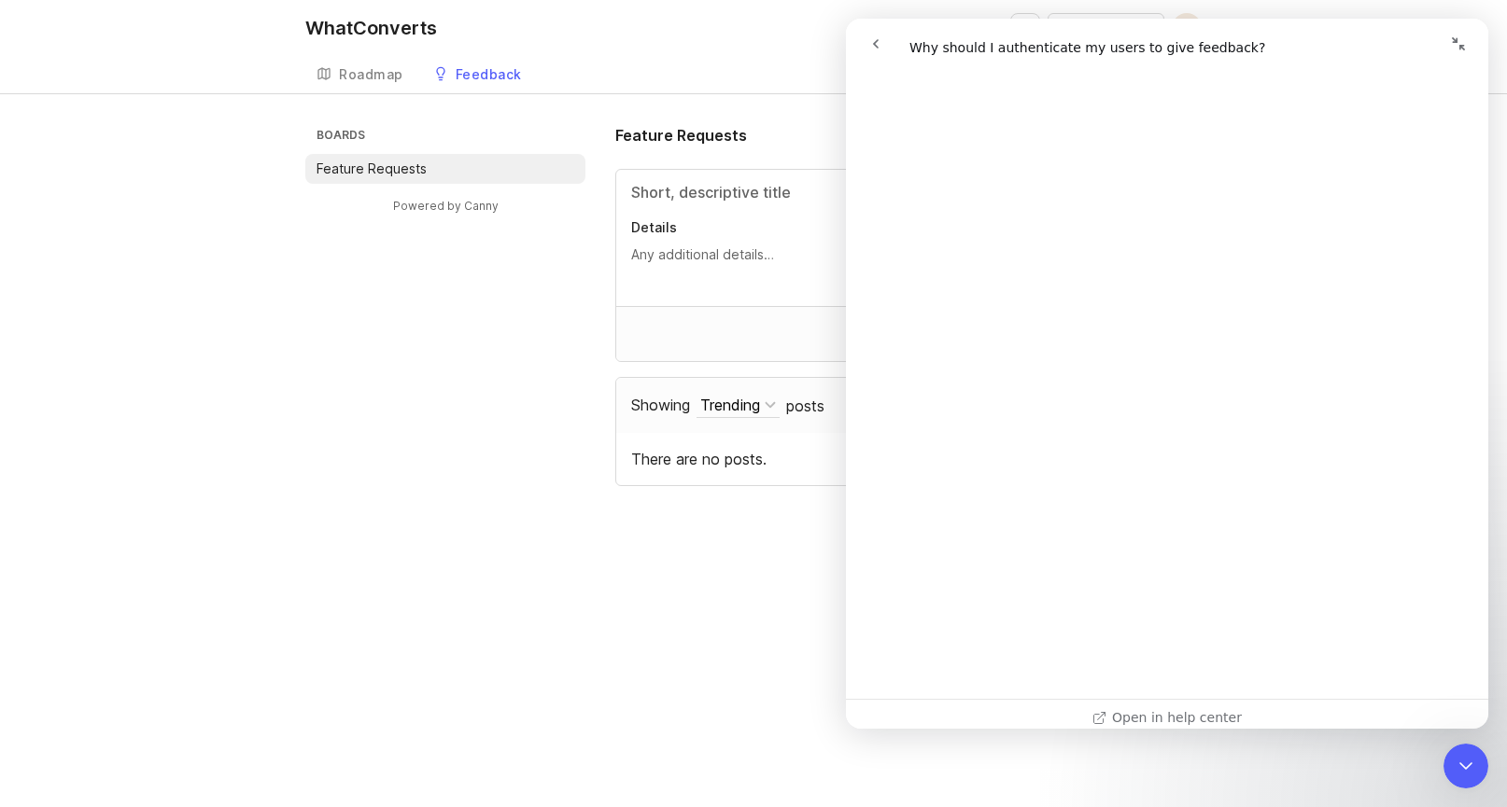
scroll to position [0, 0]
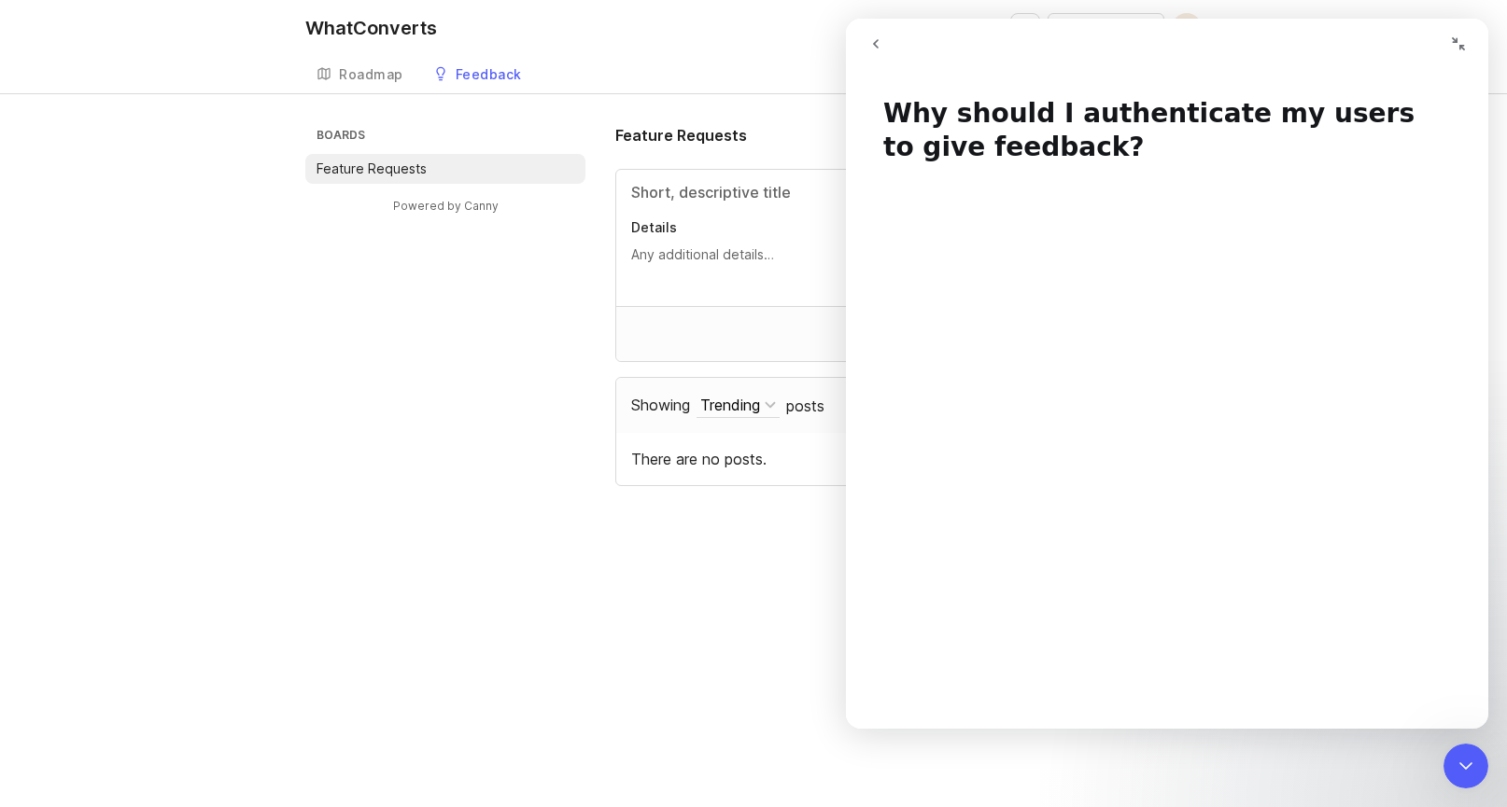
click at [872, 43] on icon "go back" at bounding box center [875, 43] width 15 height 15
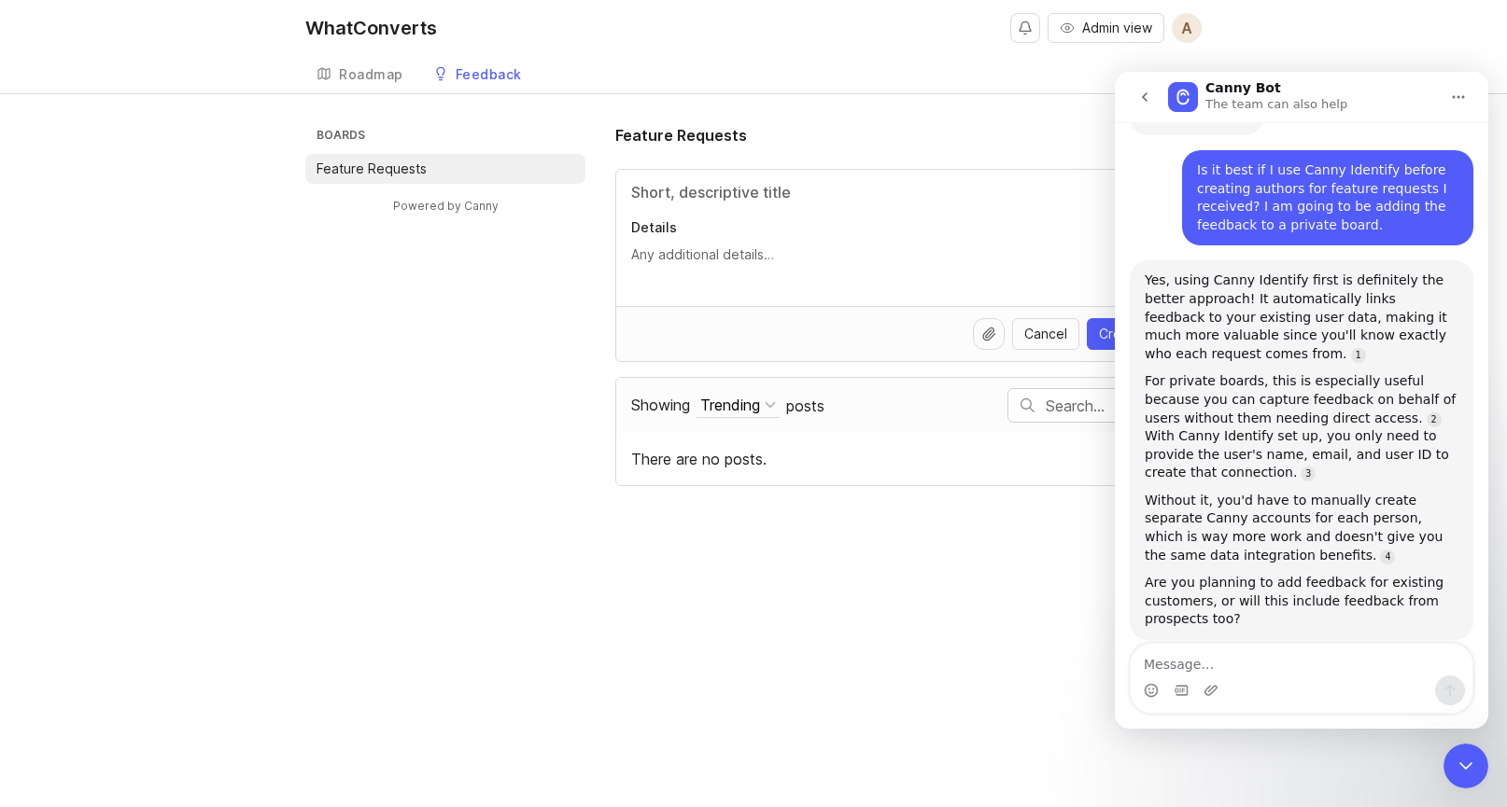
scroll to position [175, 0]
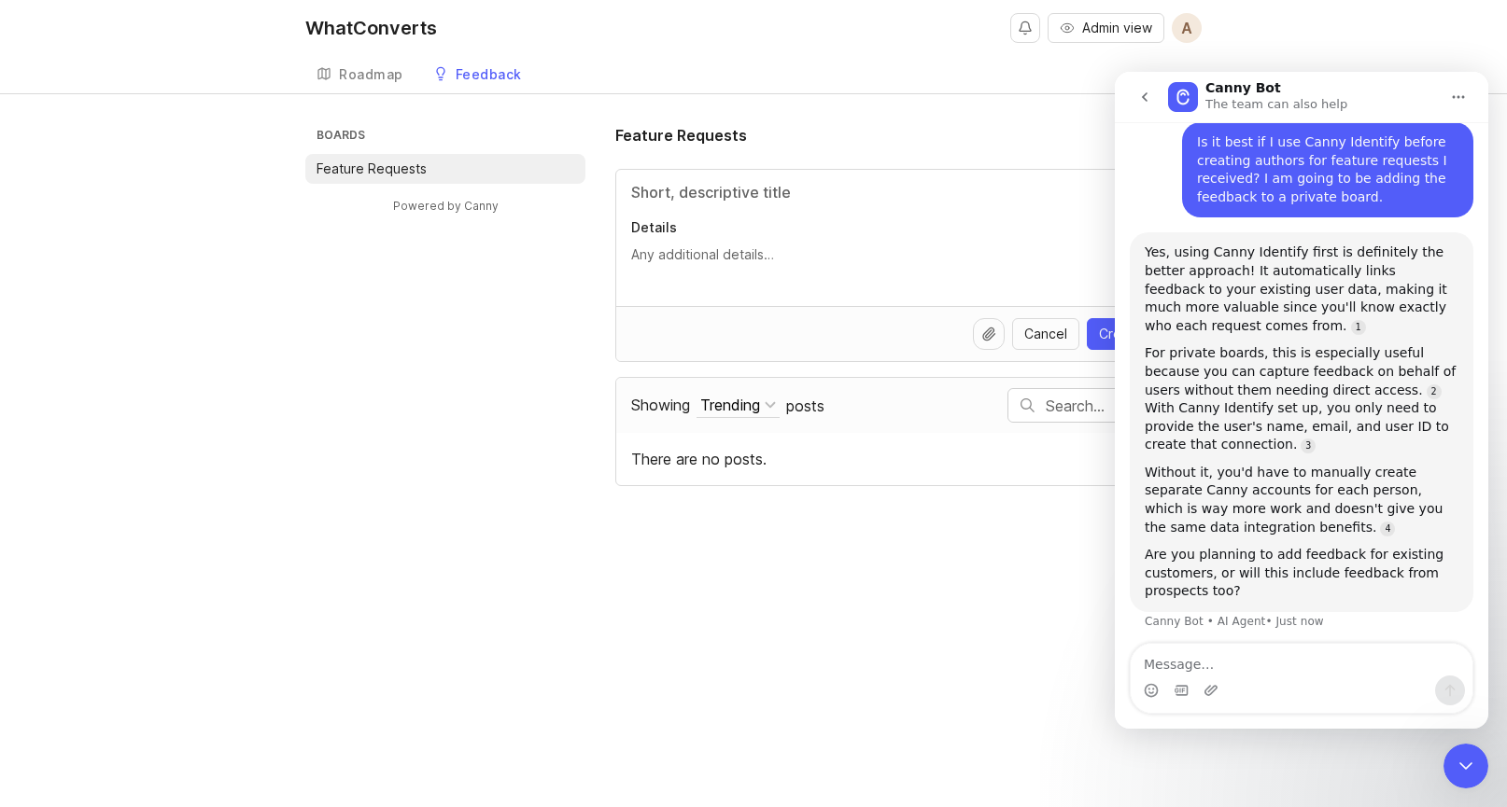
click at [1146, 94] on icon "go back" at bounding box center [1144, 97] width 15 height 15
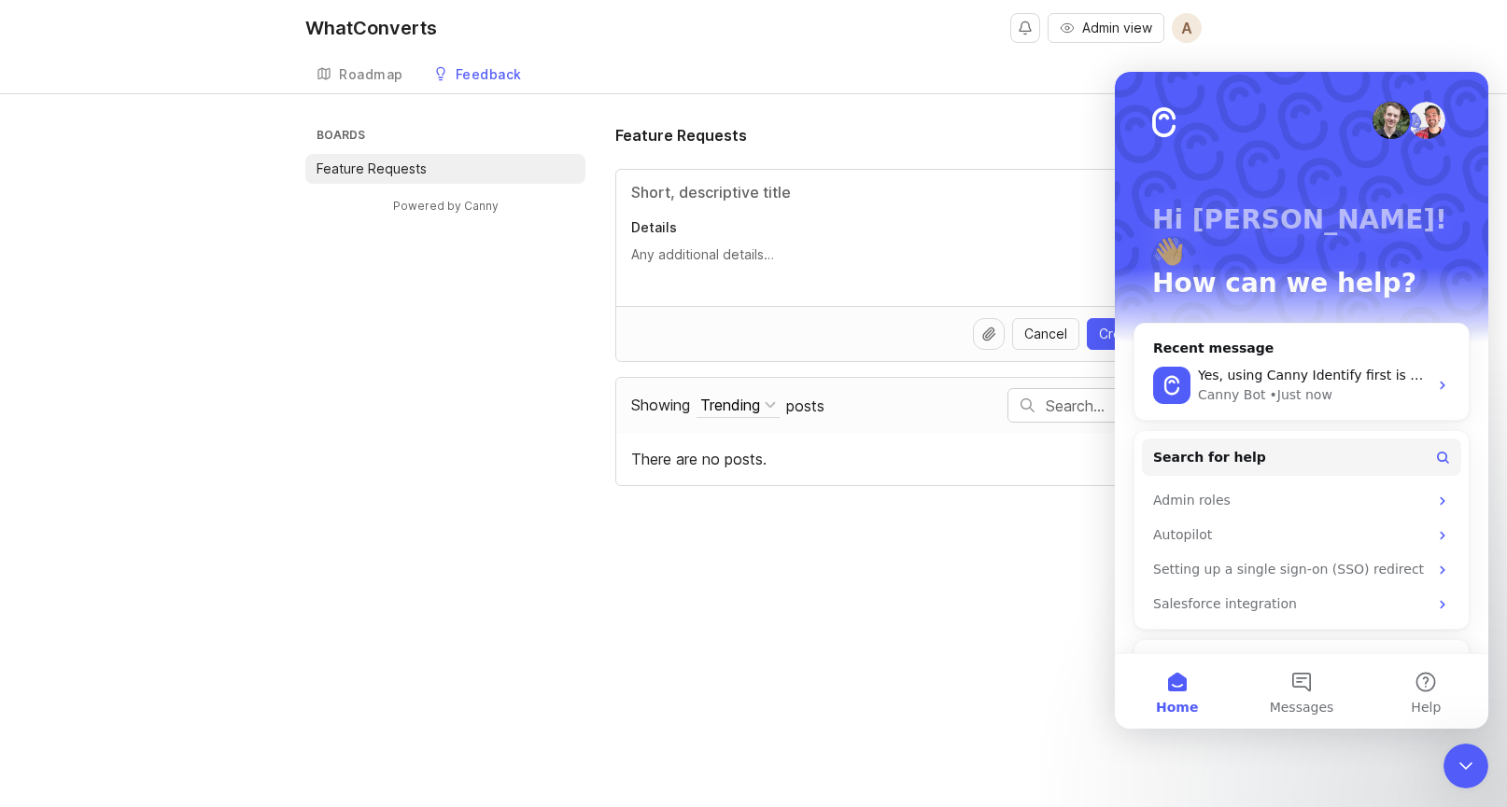
scroll to position [0, 0]
click at [976, 68] on div "Roadmap Feedback Feature Requests" at bounding box center [753, 74] width 896 height 37
click at [1424, 37] on div "WhatConverts Admin view A Create Roadmap Feedback Feature Requests" at bounding box center [753, 46] width 1507 height 93
click at [1327, 688] on button "Messages" at bounding box center [1301, 691] width 124 height 75
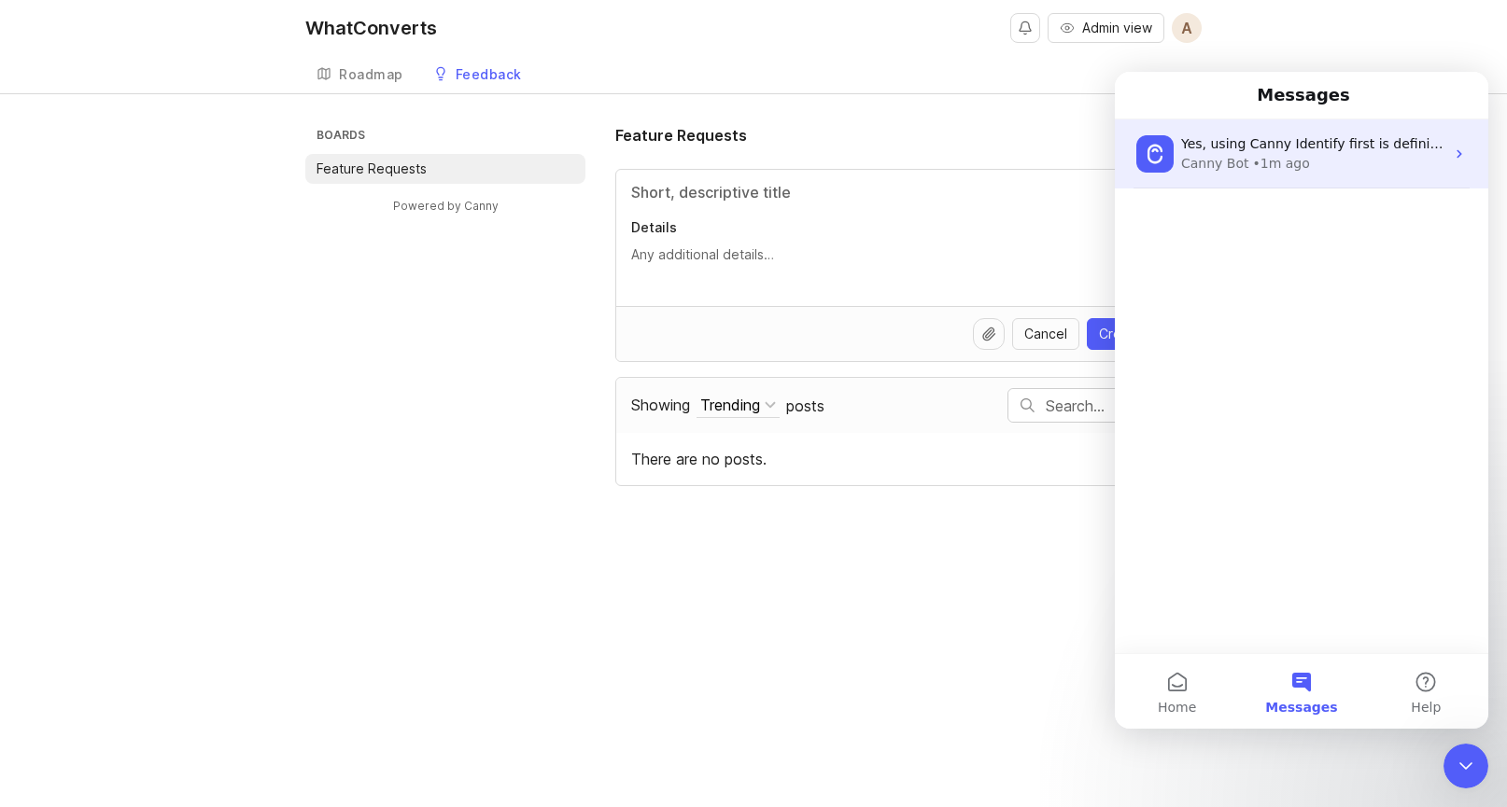
click at [1253, 160] on div "• 1m ago" at bounding box center [1281, 164] width 57 height 20
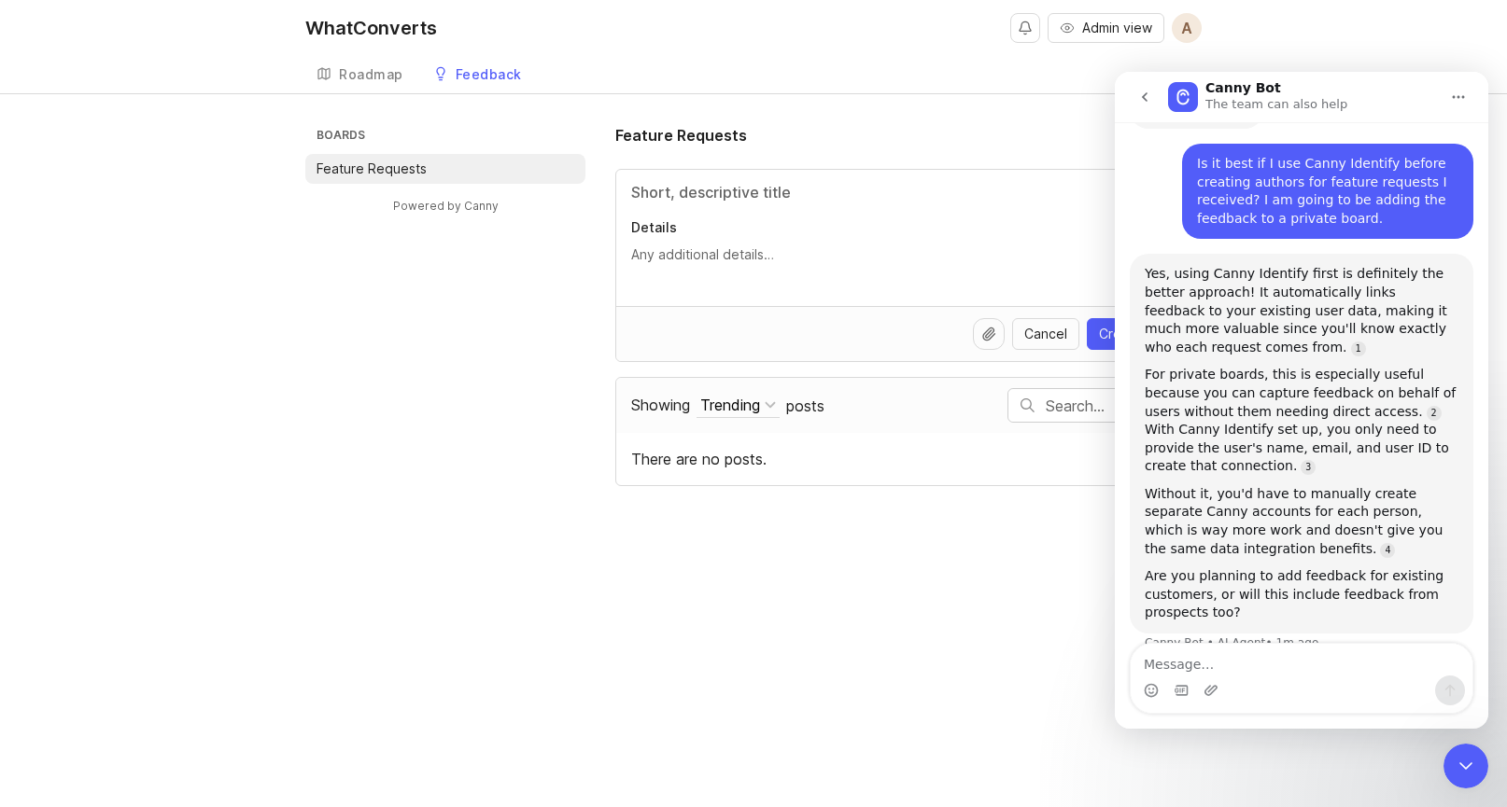
scroll to position [175, 0]
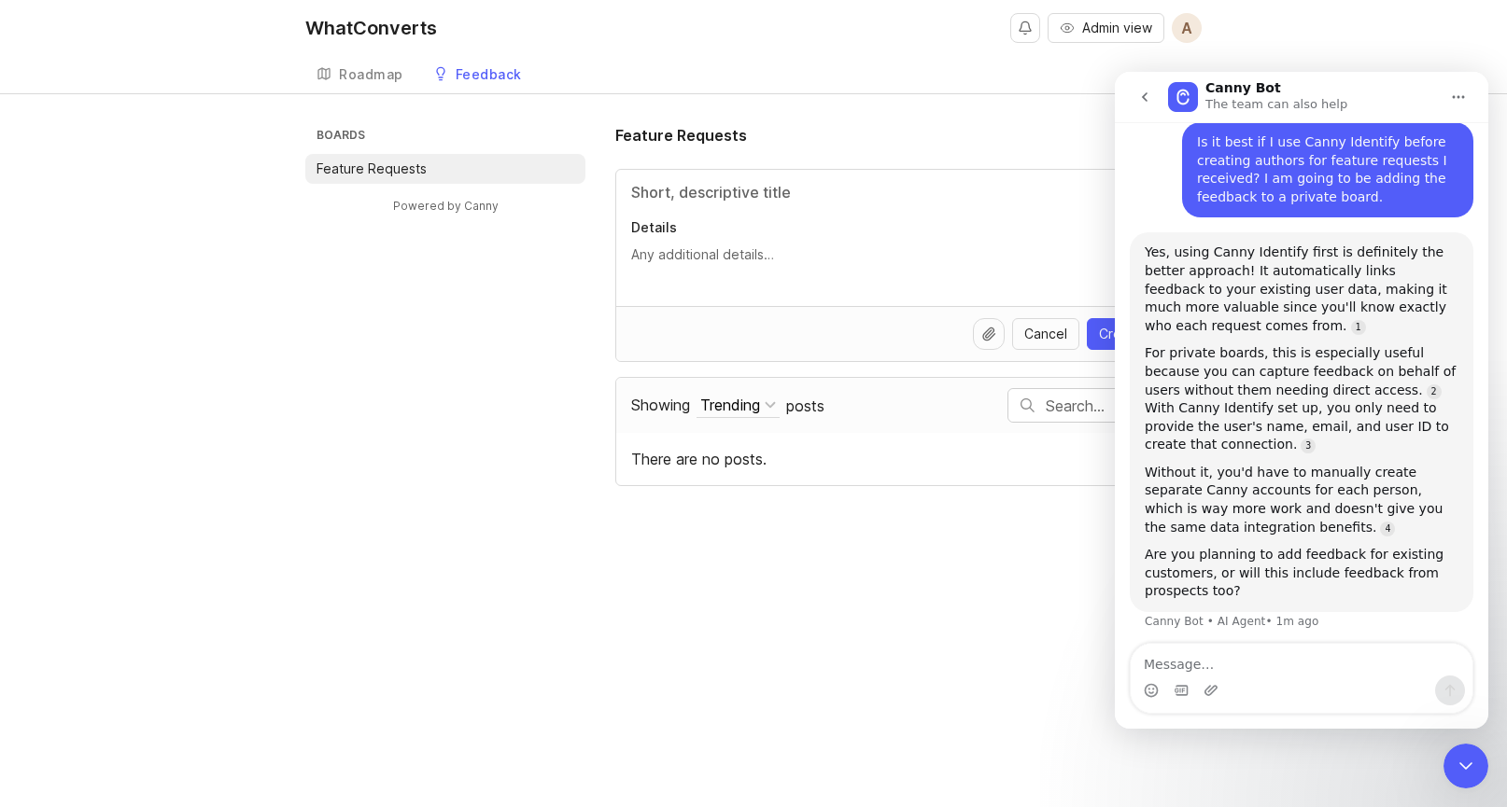
click at [1184, 660] on textarea "Message…" at bounding box center [1301, 660] width 342 height 32
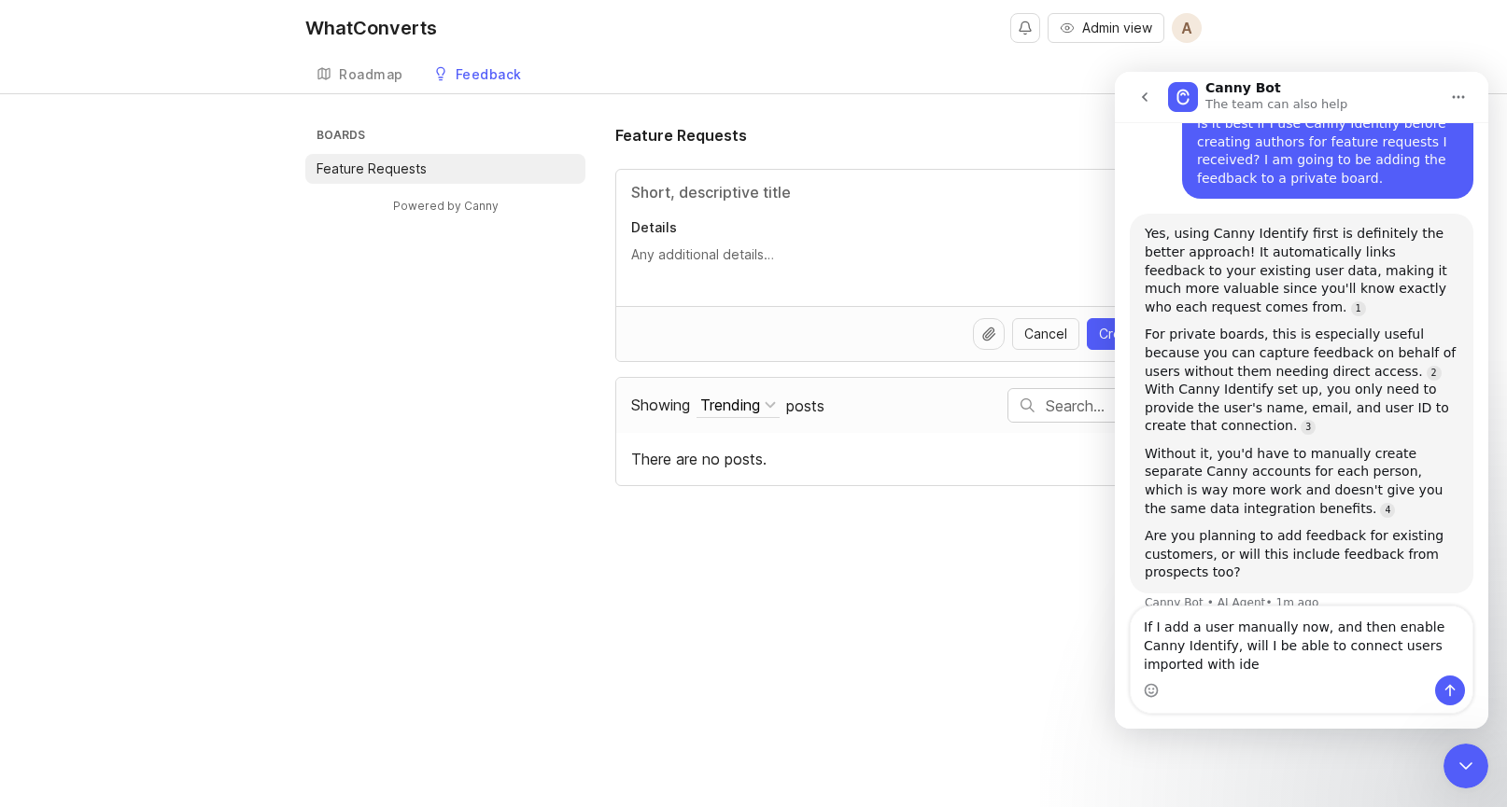
scroll to position [213, 0]
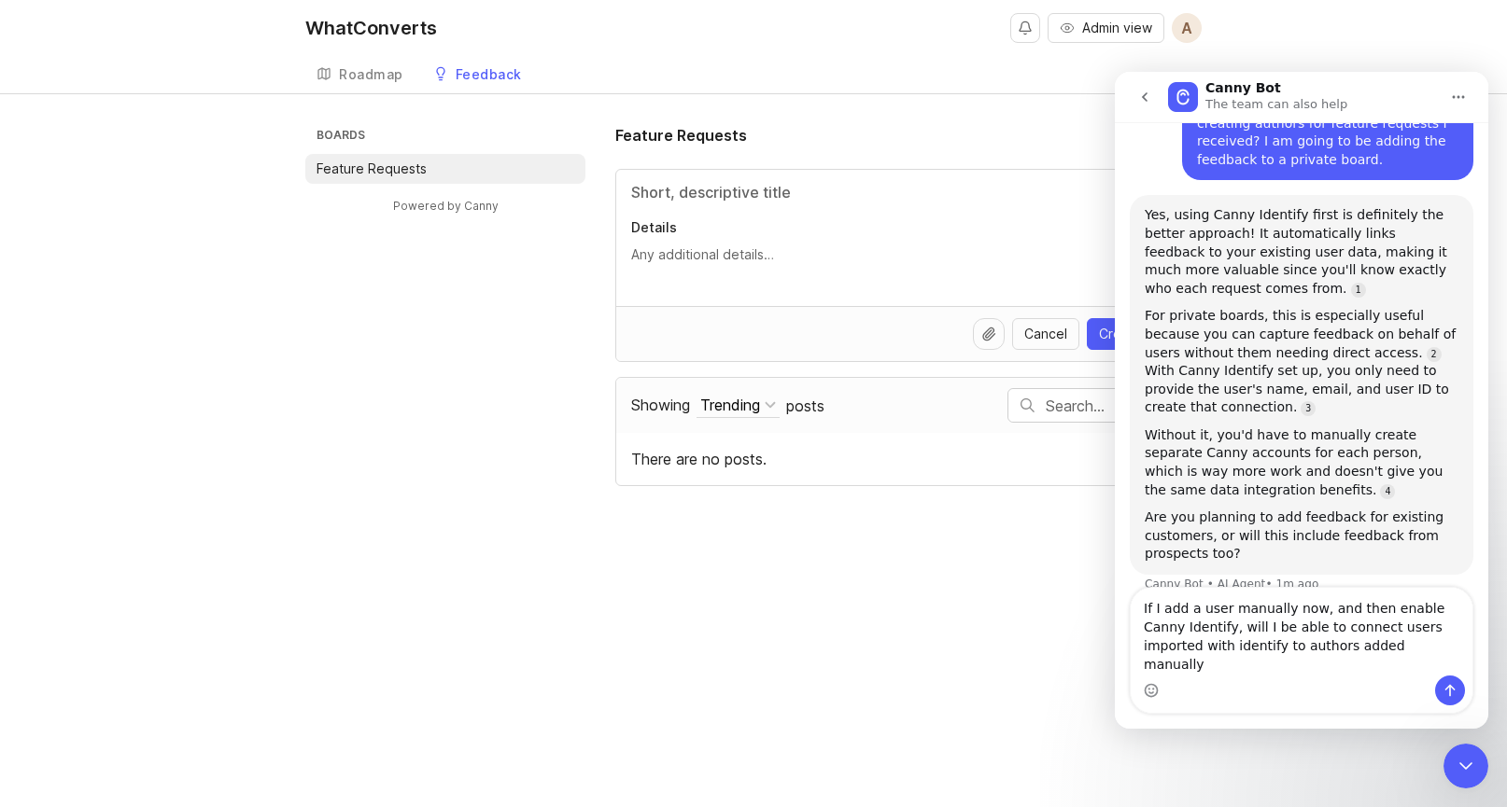
type textarea "If I add a user manually now, and then enable Canny Identify, will I be able to…"
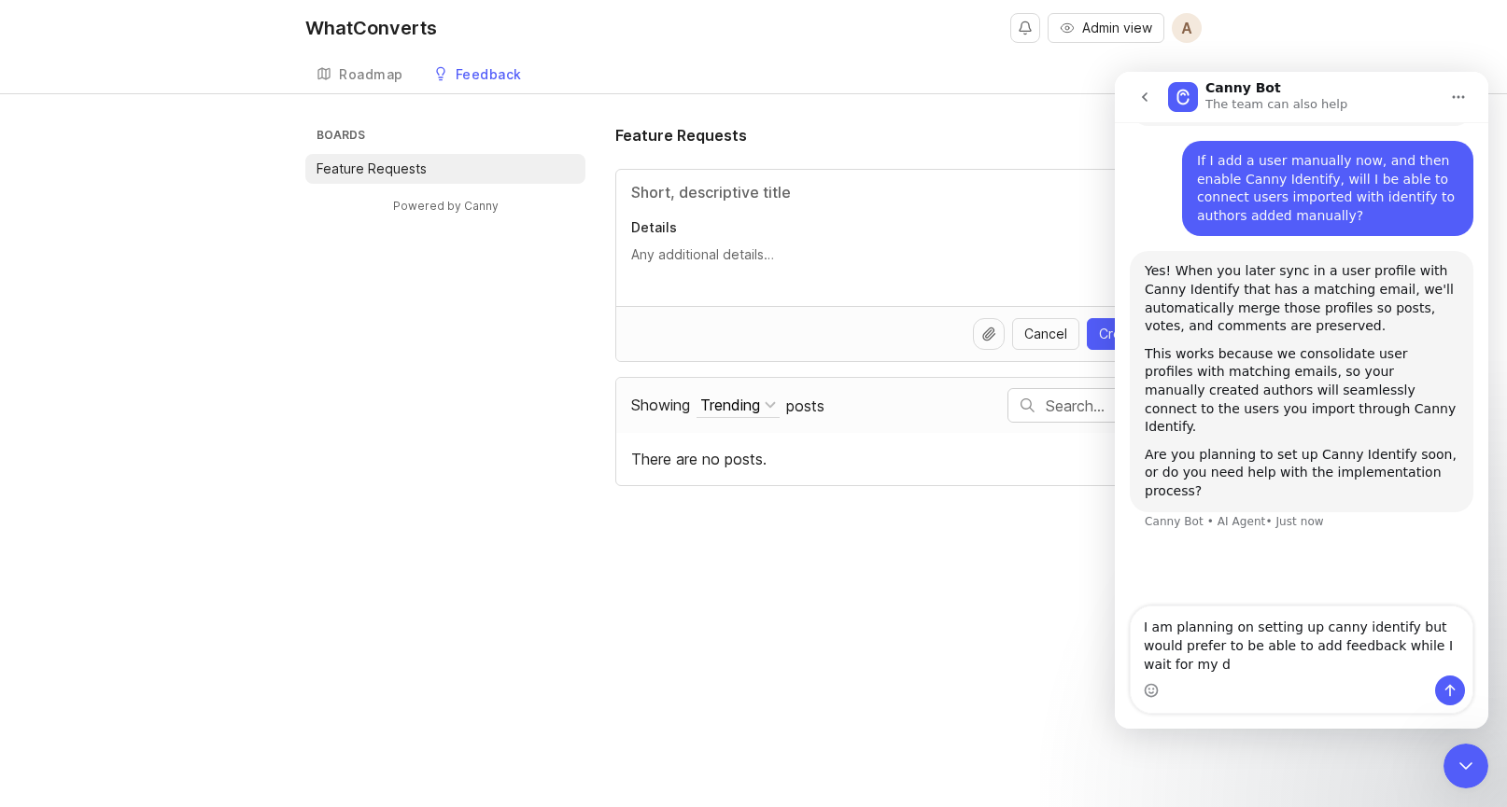
scroll to position [659, 0]
type textarea "I am planning on setting up canny identify but would prefer to be able to add f…"
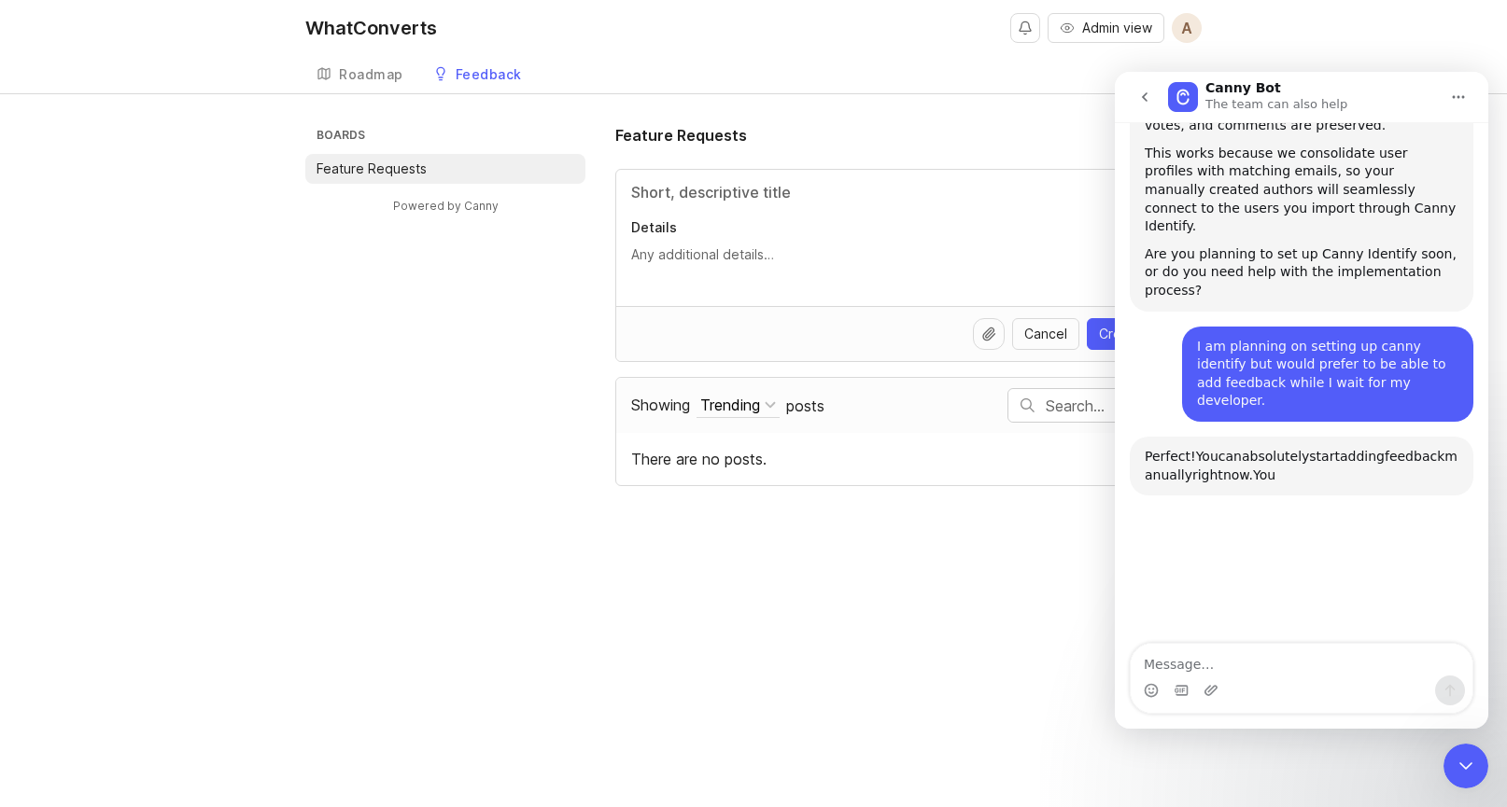
scroll to position [1028, 0]
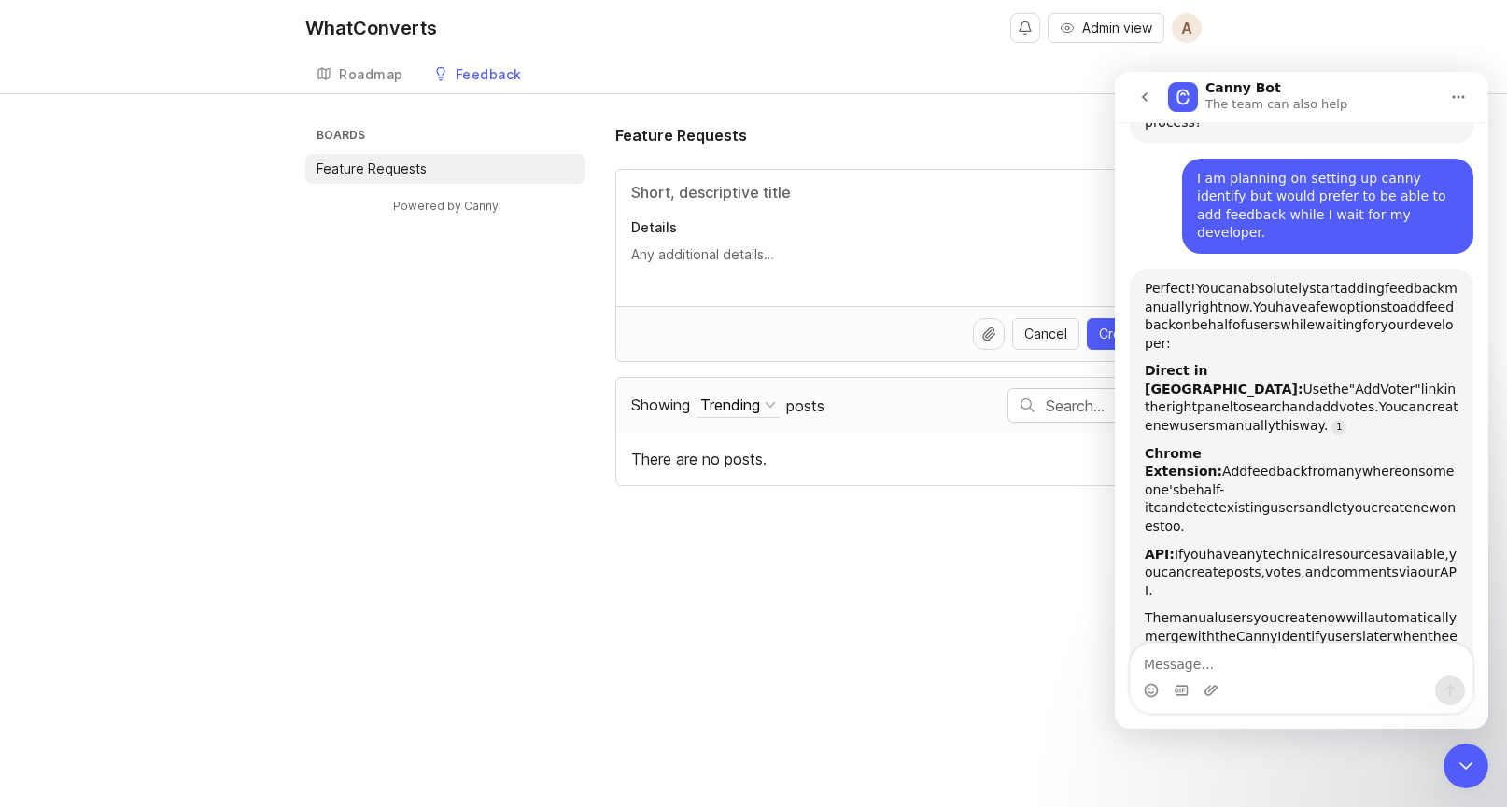
click at [480, 378] on div "Boards Feature Requests Powered by Canny Feature Requests Details Cancel Create…" at bounding box center [753, 305] width 896 height 362
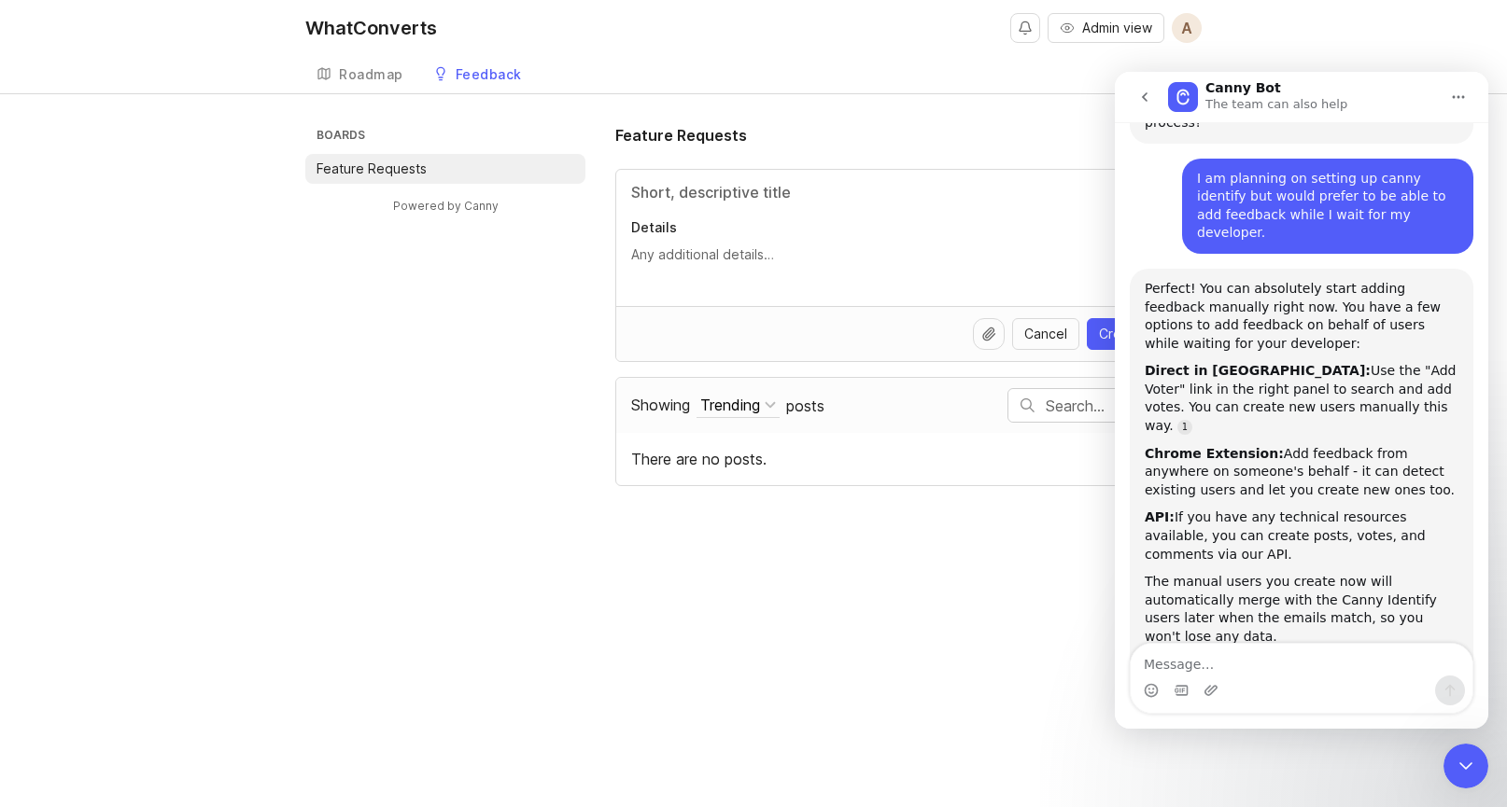
scroll to position [1031, 0]
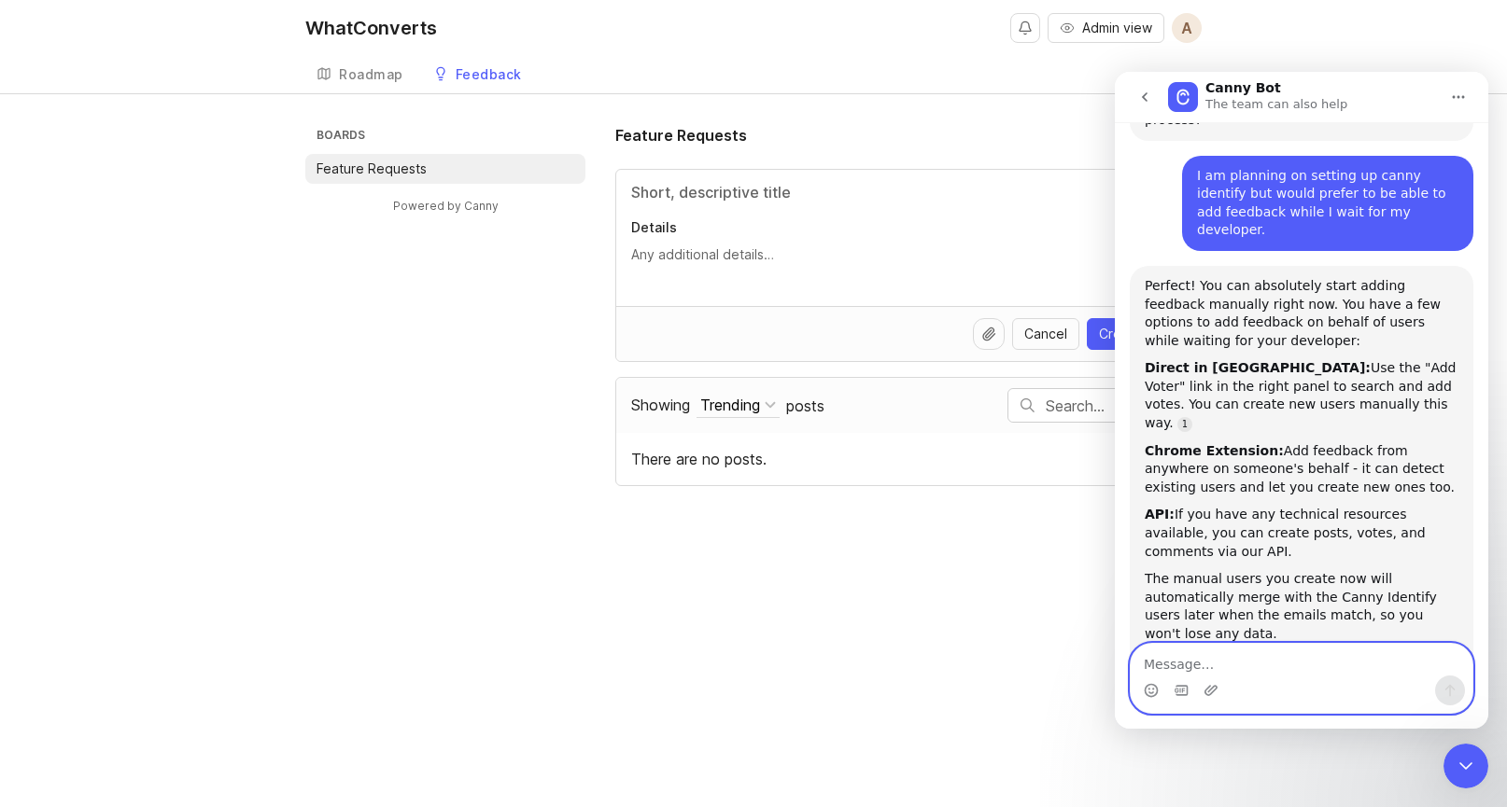
click at [1179, 653] on textarea "Message…" at bounding box center [1301, 660] width 342 height 32
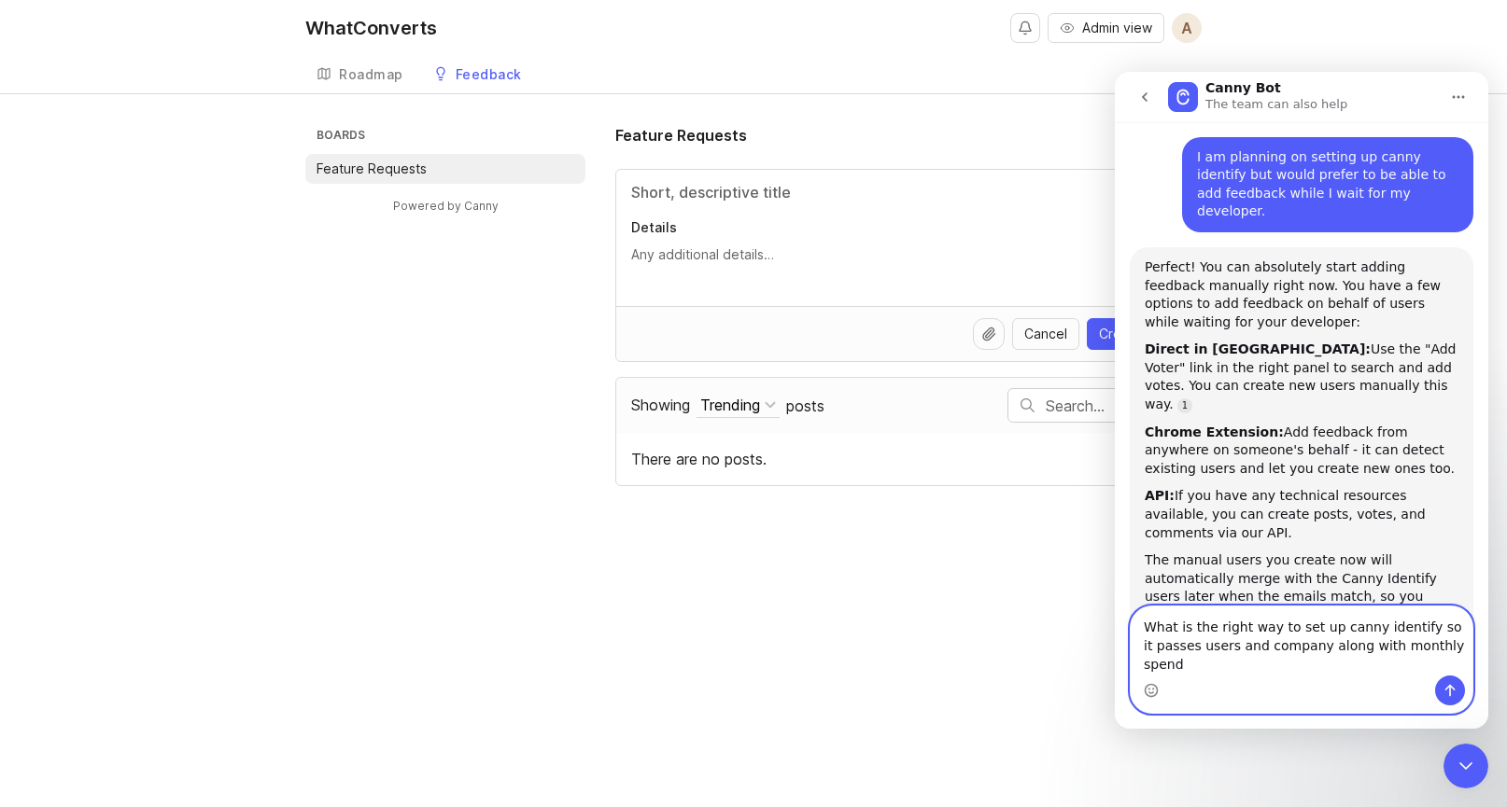
scroll to position [1068, 0]
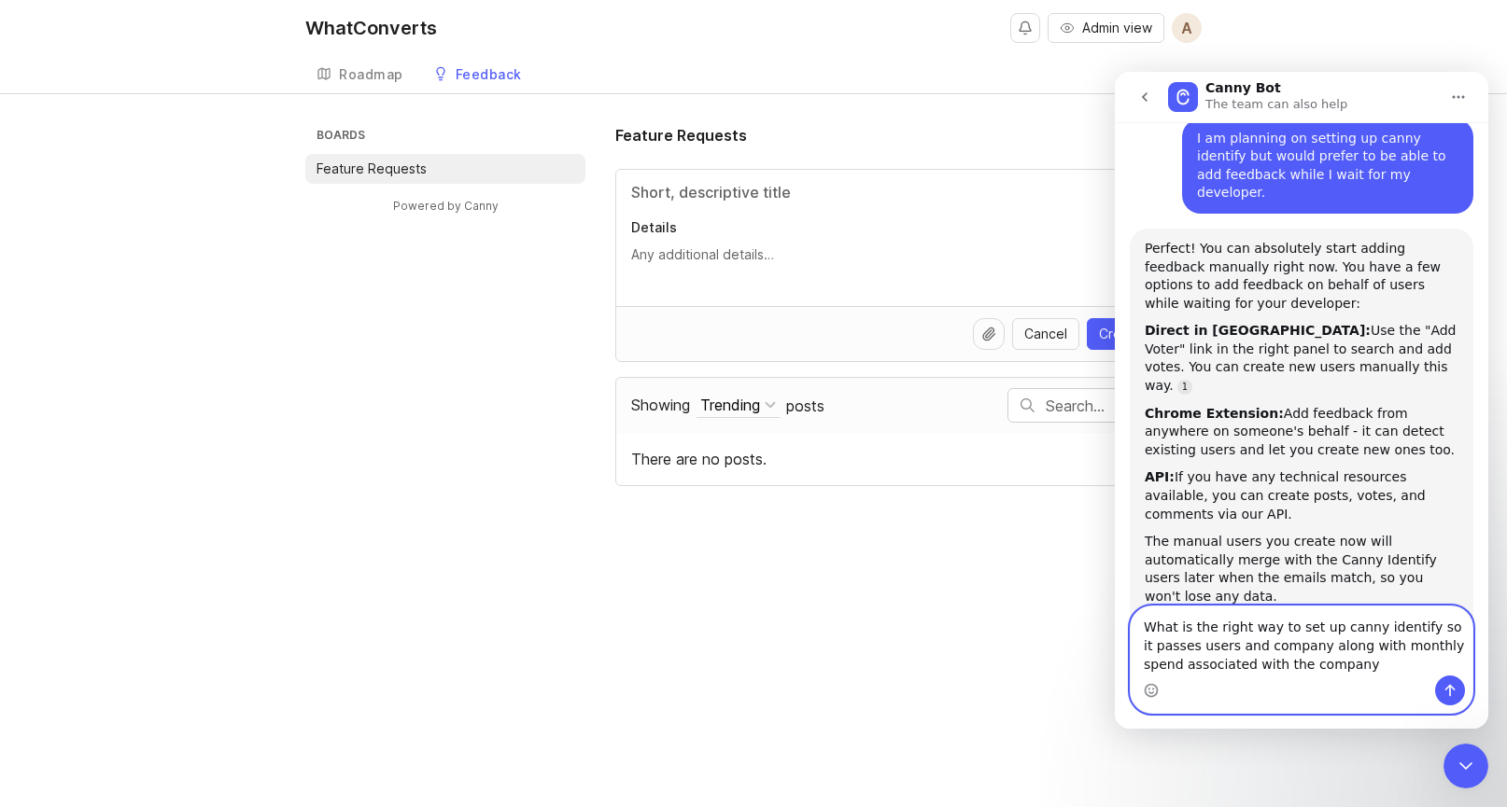
type textarea "What is the right way to set up canny identify so it passes users and company a…"
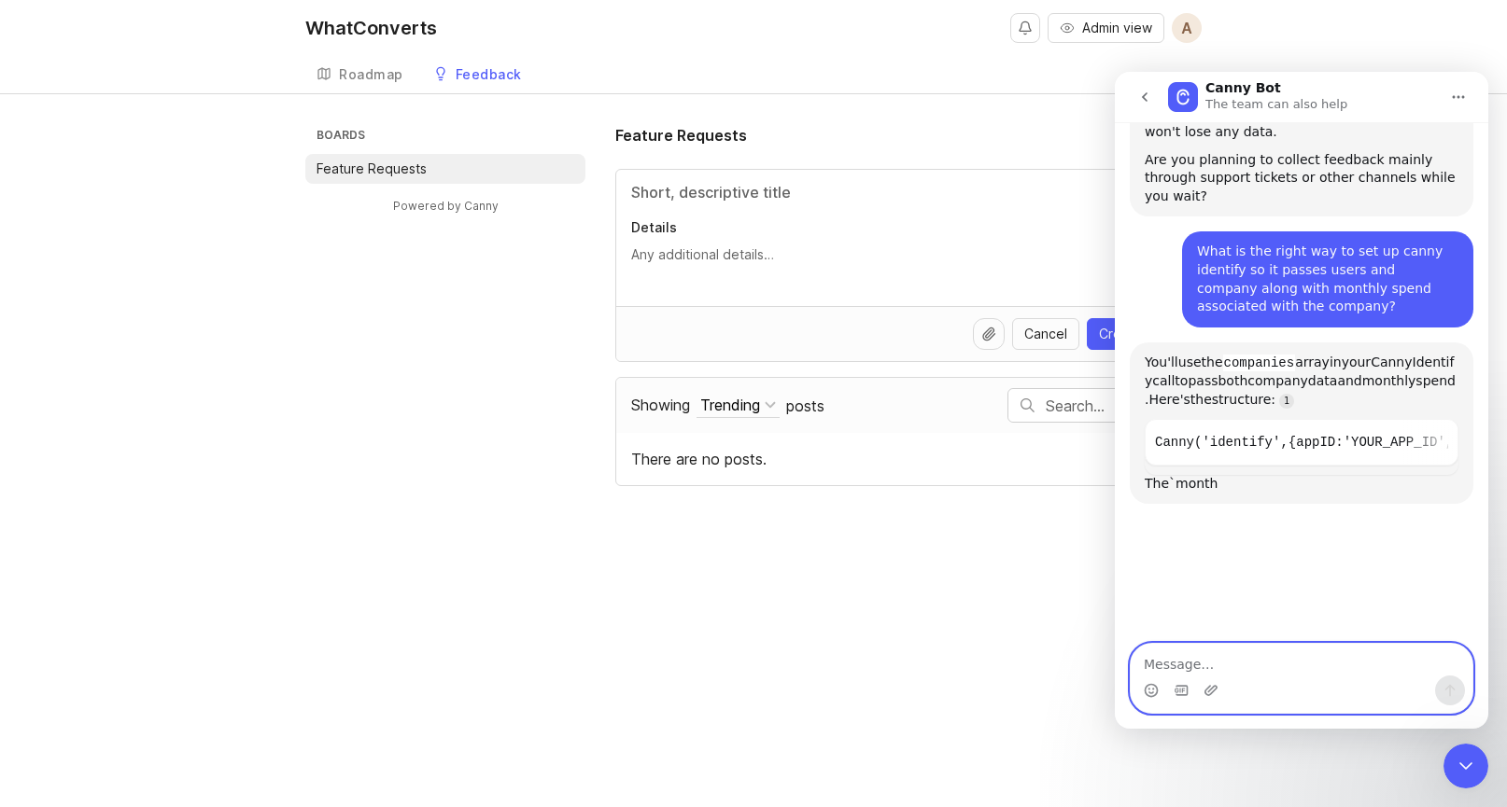
scroll to position [1533, 0]
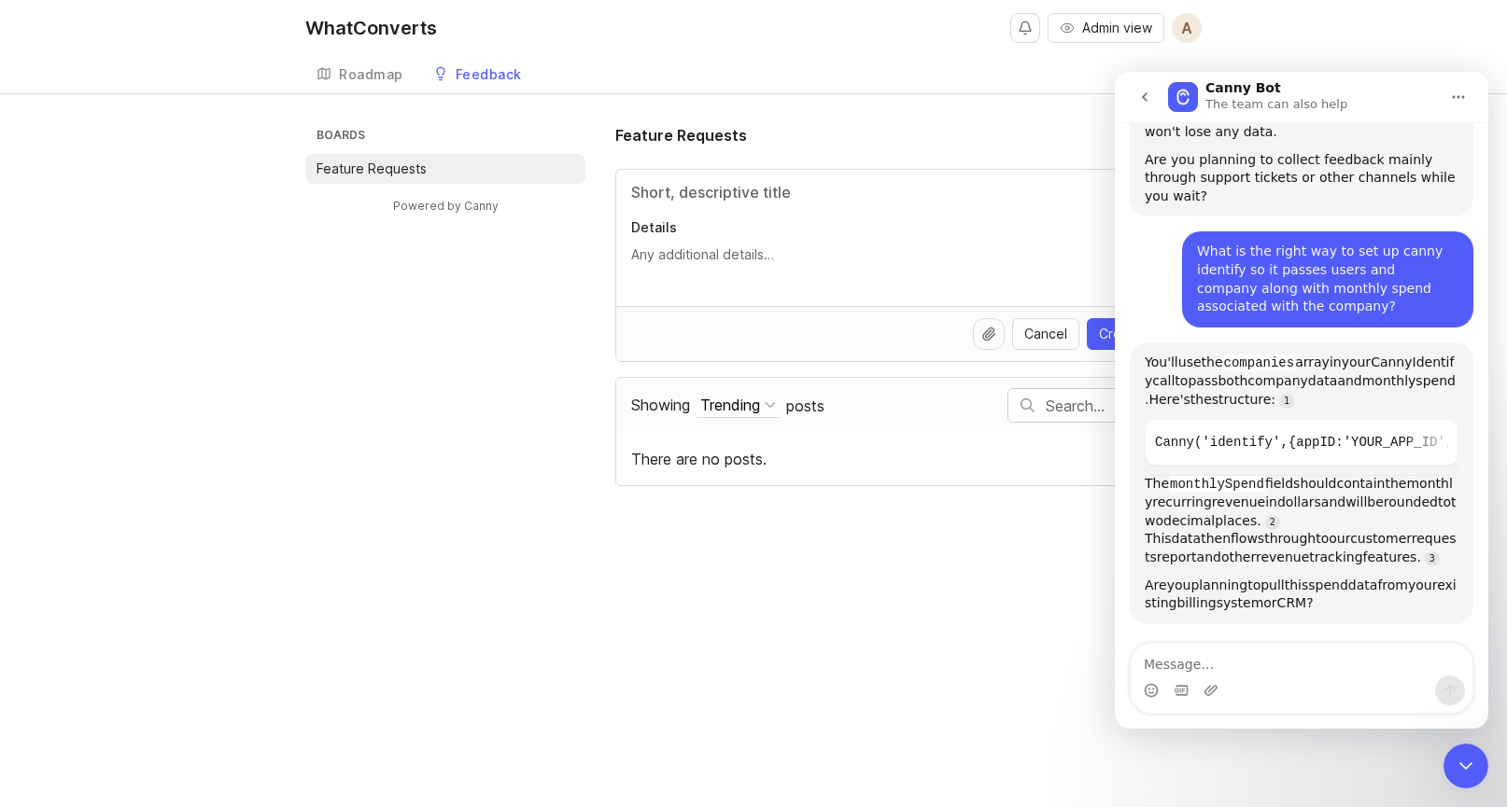
click at [1247, 504] on div "You'll use the companies array in your Canny Identify call to pass both company…" at bounding box center [1302, 484] width 344 height 282
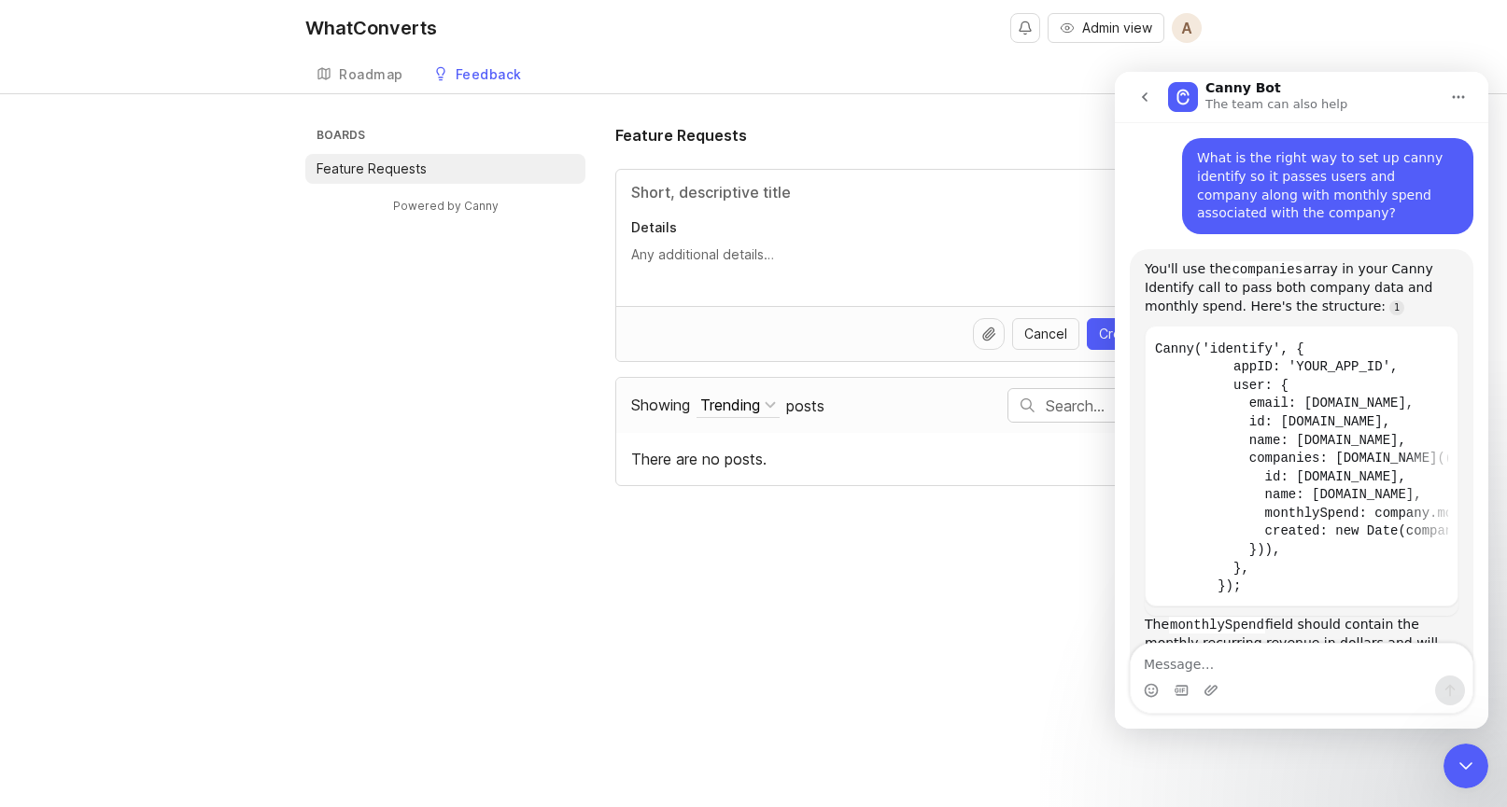
scroll to position [1673, 0]
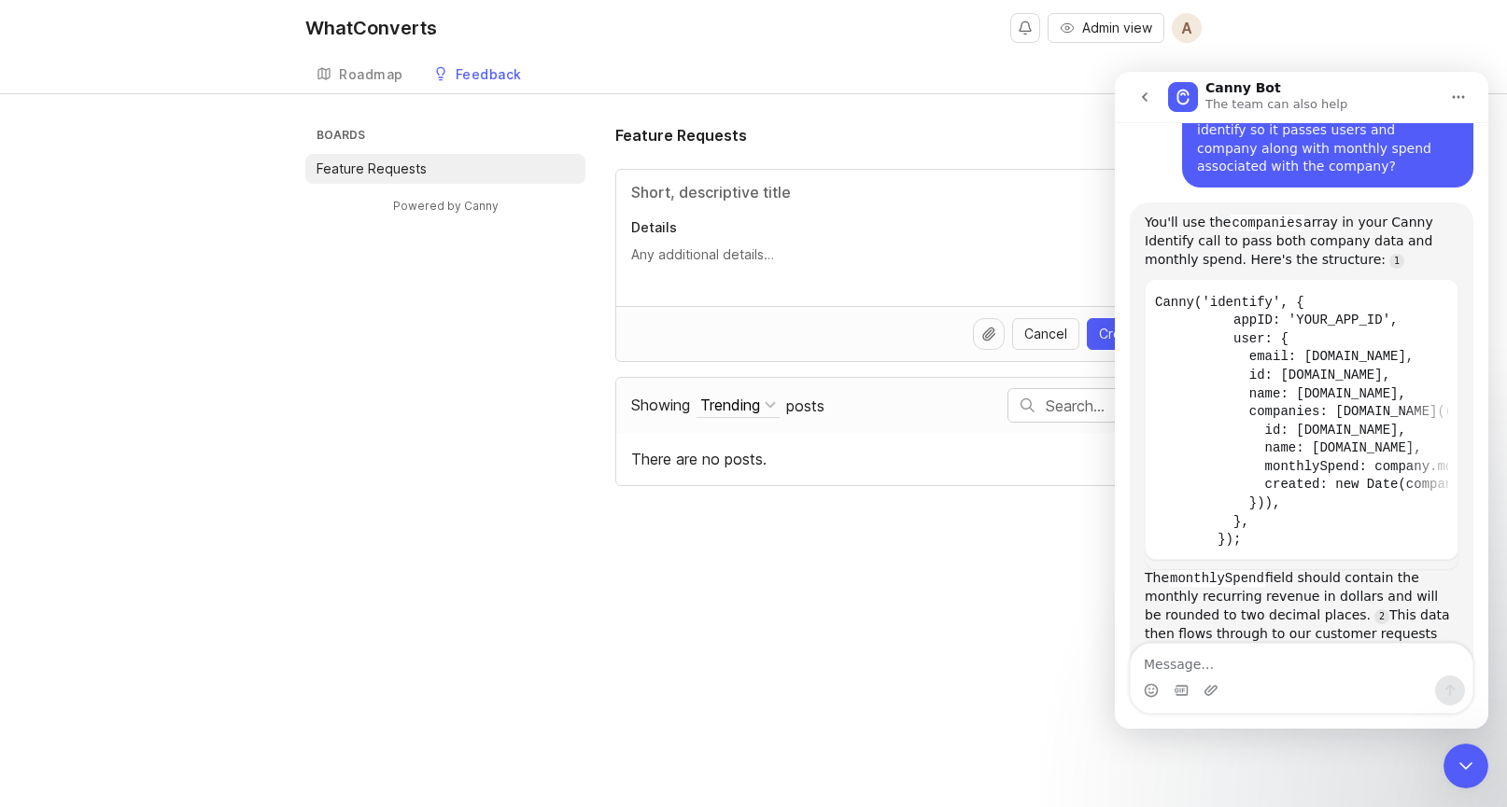
click at [1235, 677] on div "Intercom messenger" at bounding box center [1301, 691] width 342 height 30
click at [1229, 663] on textarea "Message…" at bounding box center [1301, 660] width 342 height 32
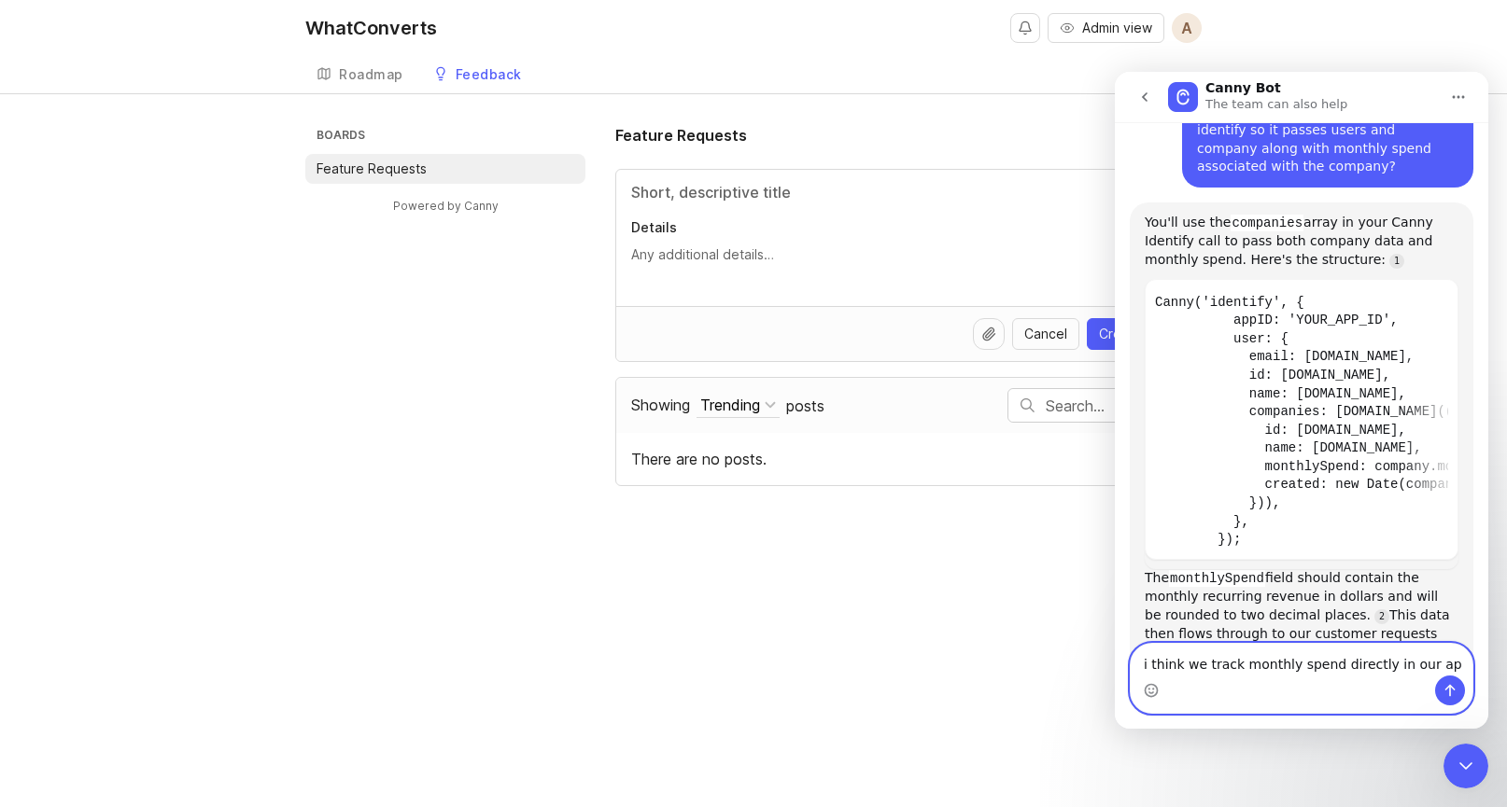
type textarea "i think we track monthly spend directly in our app"
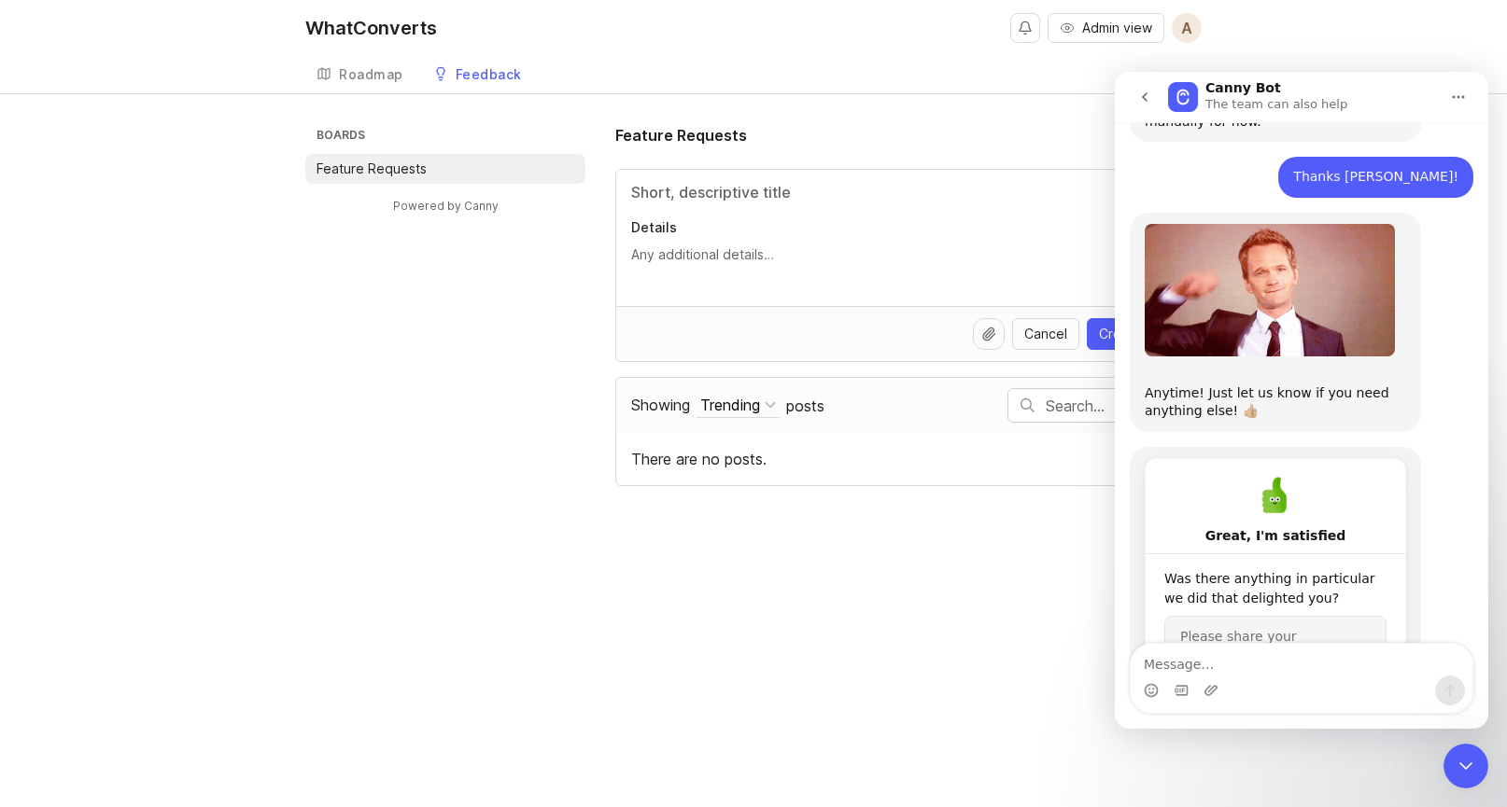
scroll to position [3010, 0]
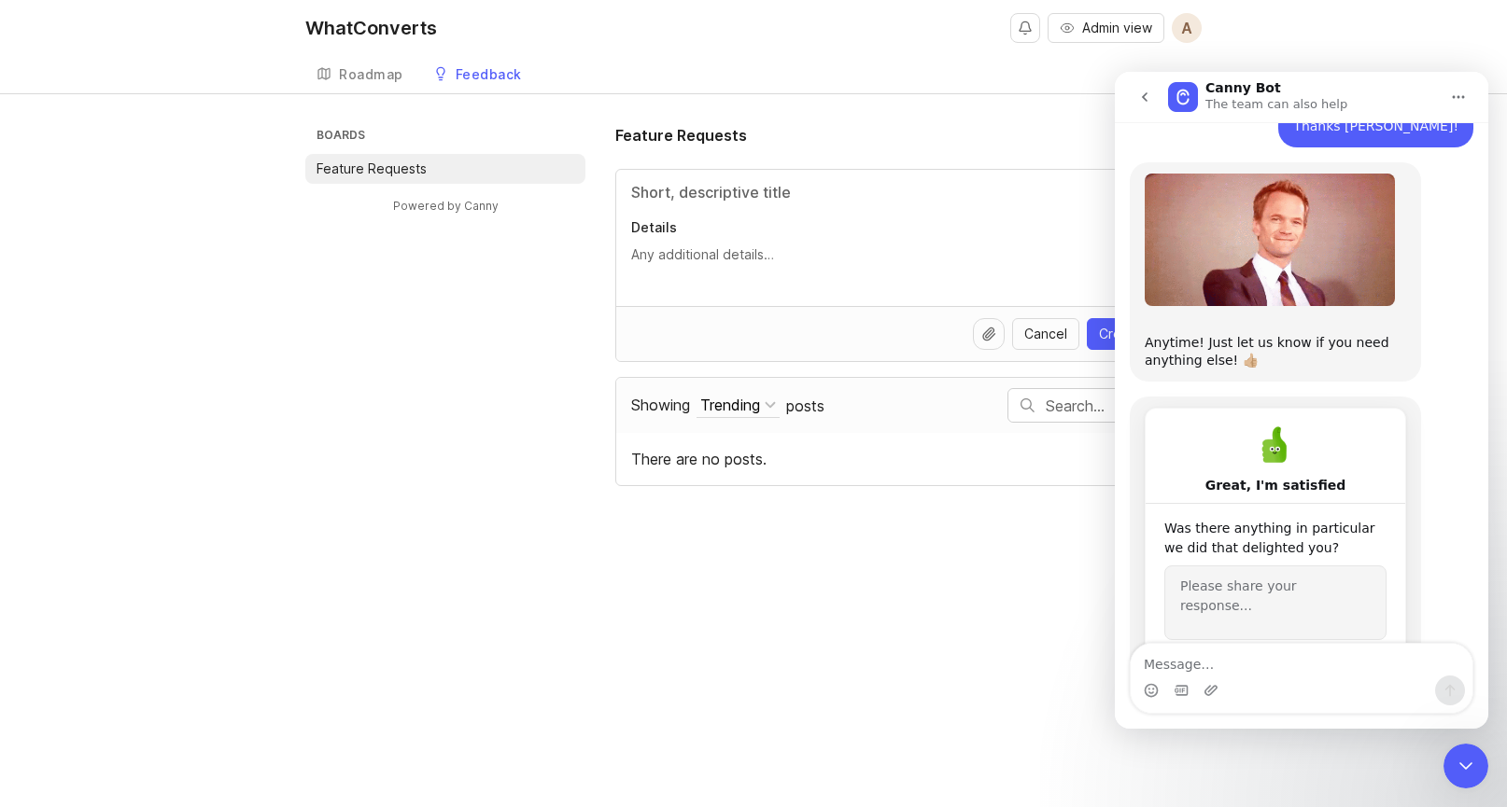
click at [1154, 86] on button "go back" at bounding box center [1144, 96] width 35 height 35
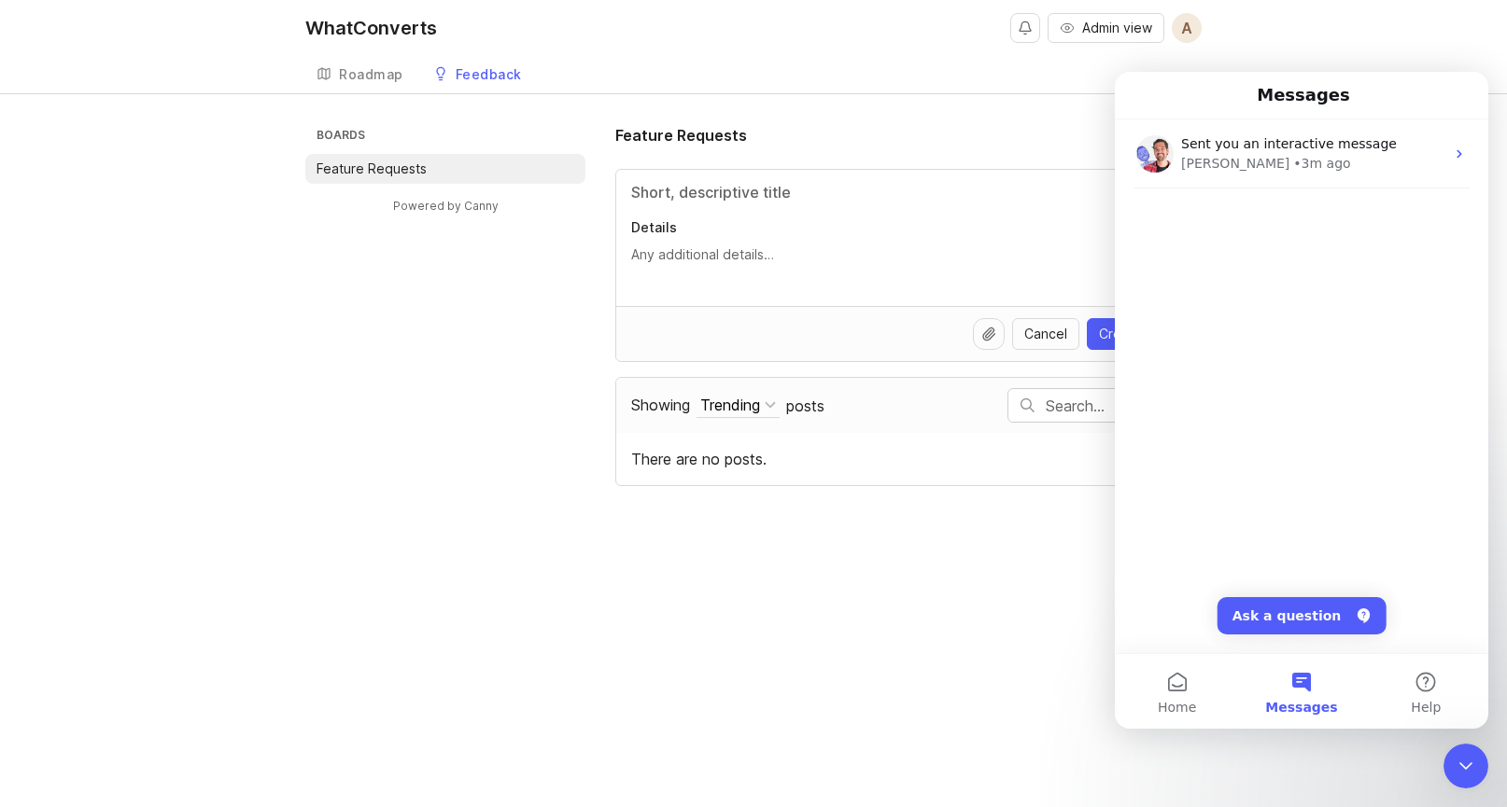
scroll to position [2251, 0]
click at [975, 102] on div "WhatConverts Admin view A Create Roadmap Feedback Feature Requests Boards Featu…" at bounding box center [753, 403] width 1507 height 807
